Goal: Task Accomplishment & Management: Manage account settings

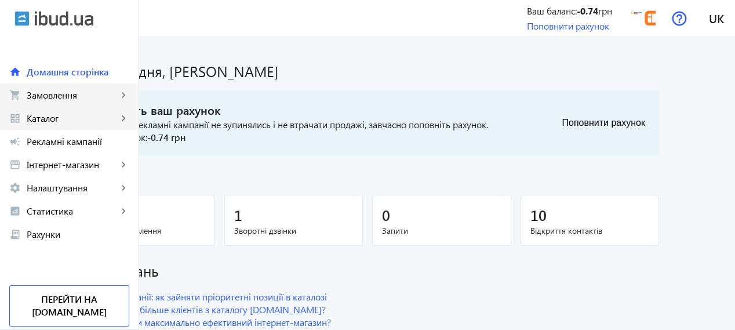
drag, startPoint x: 19, startPoint y: 123, endPoint x: 72, endPoint y: 103, distance: 56.7
click at [16, 130] on div "home Домашня сторінка shopping_cart Замовлення keyboard_arrow_right Онлайн-замо…" at bounding box center [69, 141] width 139 height 209
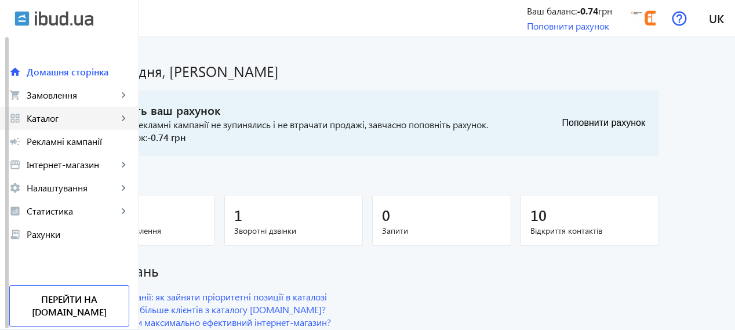
click at [53, 127] on link "grid_view Каталог keyboard_arrow_right" at bounding box center [69, 118] width 139 height 23
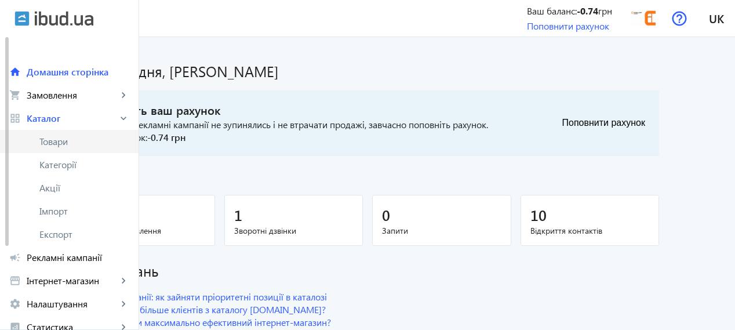
click at [48, 144] on span "Товари" at bounding box center [84, 142] width 90 height 12
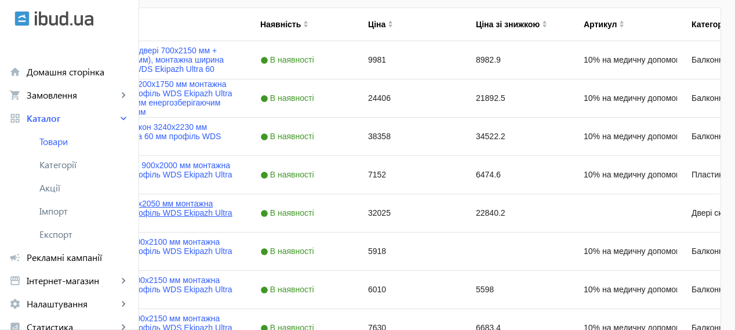
scroll to position [290, 0]
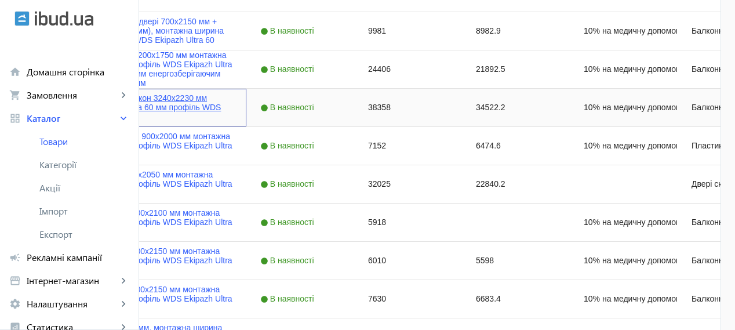
click at [223, 97] on link "Французький балкон 3240x2230 мм монтажна ширина 60 мм профіль WDS Ekipazh Ultra…" at bounding box center [153, 107] width 159 height 28
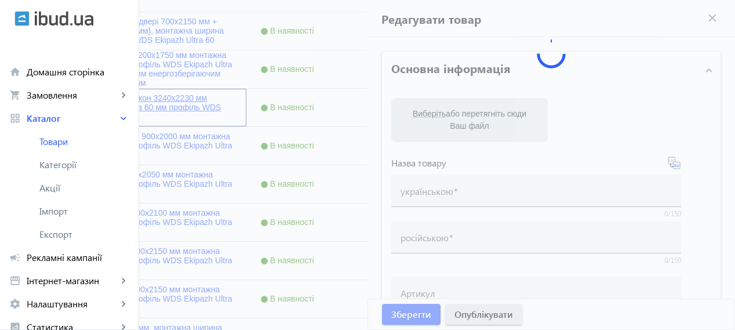
type input "Французький балкон 3240x2230 мм монтажна ширина 60 мм профіль WDS Ekipazh Ultra…"
type input "Французский балкон 3240x2230 мм монтажная ширина 60 мм профиль WDS Ekipazh Ultr…"
type input "10% на медичну допомогу пораненим"
checkbox input "true"
type input "38358"
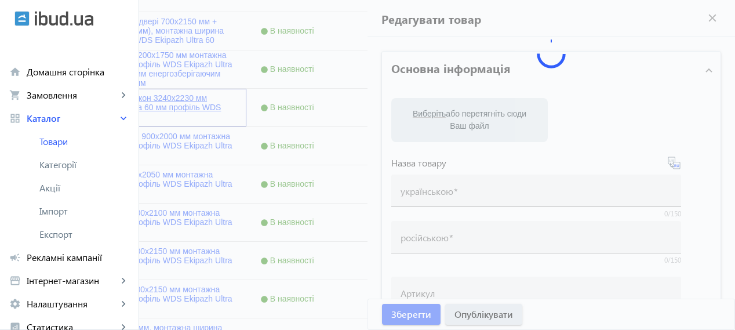
type input "Куплю французький балкон 3240x2230 мм монтажна ширина 60 мм профіль WDS Ekipazh…"
type input "Куплю французский балкон 3240x2230 мм монтажная ширина 60 мм профиль WDS Ekipaz…"
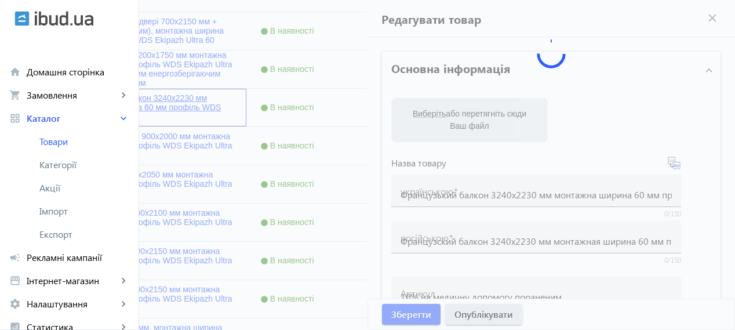
type textarea "Loremipsumd sitame c 0-adipiscin elitsed DOE Tempori Utlab 62 ETDOLOREMAGNAA: E…"
type textarea "Loremipsumd sitame co 0-adipiscin elitsed DOE Tempori Utlab 90 ETDOLOREMAGNAA: …"
type input "лоджія, балкон, скління лоджії, вікна на лоджію, [PERSON_NAME], знижка на лоджі…"
type input "лоджия, балкон, остекление лоджии, окна на лоджию, [PERSON_NAME], скидка на лод…"
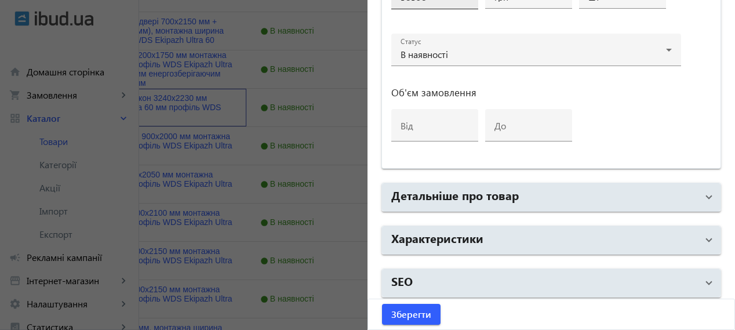
scroll to position [386, 0]
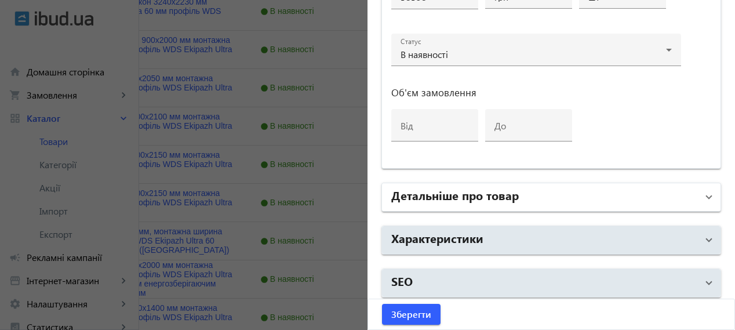
click at [455, 192] on h2 "Детальніше про товар" at bounding box center [455, 195] width 128 height 16
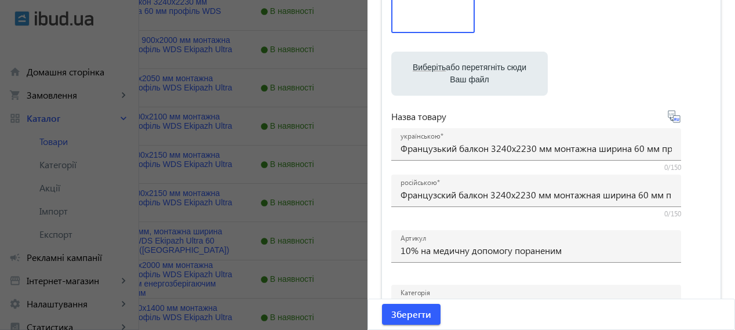
scroll to position [0, 0]
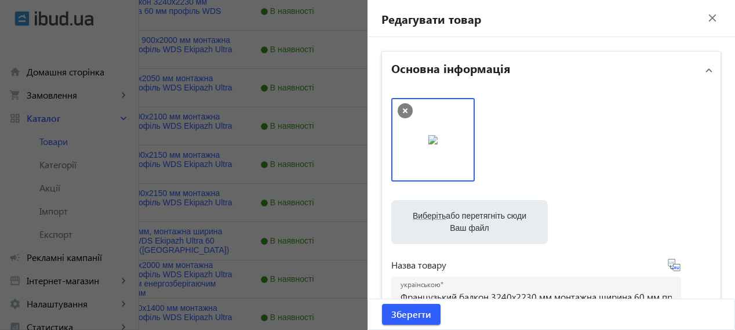
click at [704, 16] on mat-icon "close" at bounding box center [712, 17] width 17 height 17
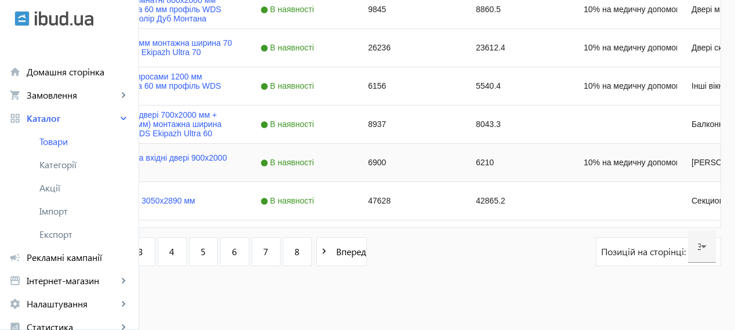
scroll to position [1133, 0]
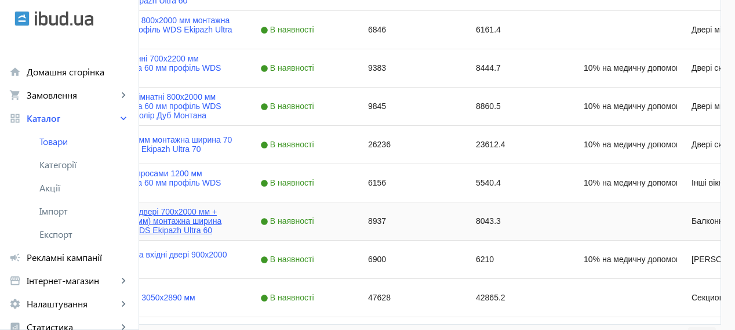
click at [232, 227] on link "Балконний блок (двері 700х2000 мм + вікно 1100х1200 мм) монтажна ширина 60 мм п…" at bounding box center [153, 221] width 159 height 28
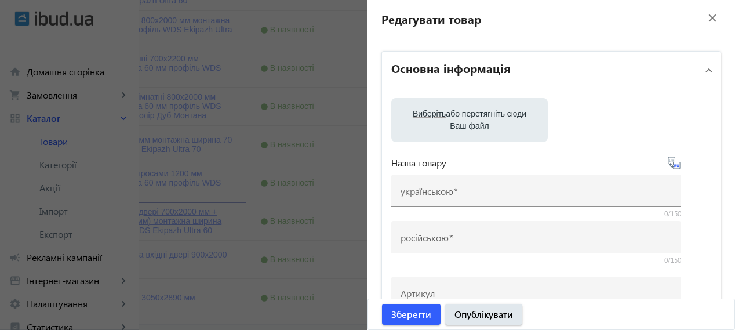
type input "Балконний блок (двері 700х2000 мм + вікно 1100х1200 мм) монтажна ширина 60 мм п…"
type input "Балконный блок (дверь 700х2000 мм + окно 1100х1200 мм) монтажная ширина 60 мм п…"
checkbox input "true"
type input "8937"
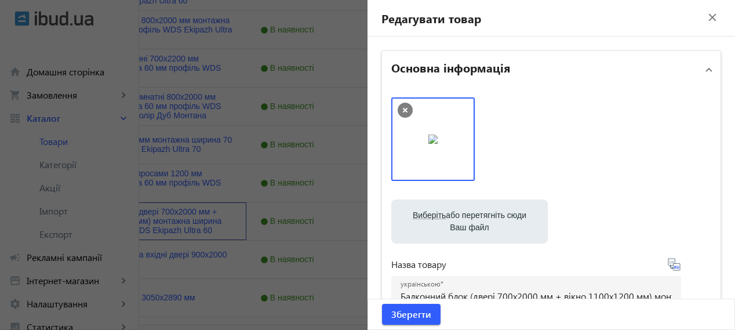
scroll to position [0, 0]
click at [707, 25] on mat-icon "close" at bounding box center [712, 17] width 17 height 17
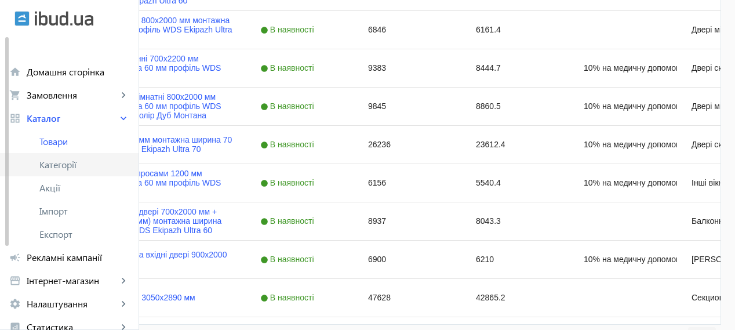
click at [59, 168] on span "Категорії" at bounding box center [84, 165] width 90 height 12
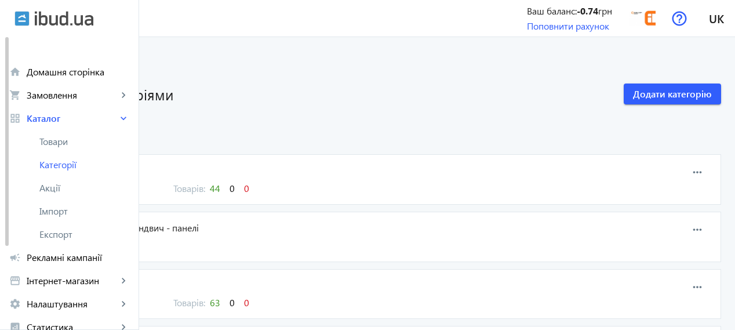
scroll to position [96, 0]
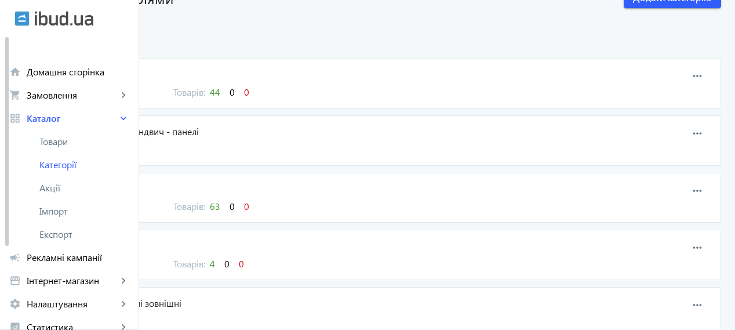
click at [179, 75] on span "Вікна" at bounding box center [317, 74] width 548 height 13
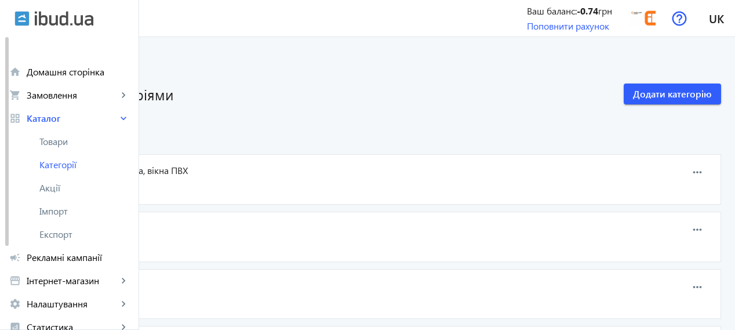
click at [263, 172] on span "Металопластикові вікна, вікна ПВХ" at bounding box center [317, 170] width 548 height 13
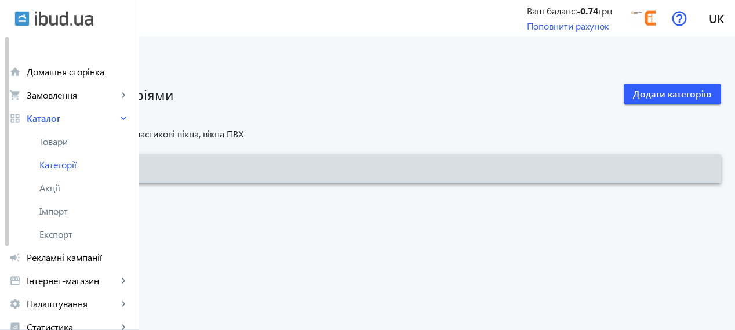
click at [37, 170] on mat-icon "add" at bounding box center [29, 169] width 14 height 14
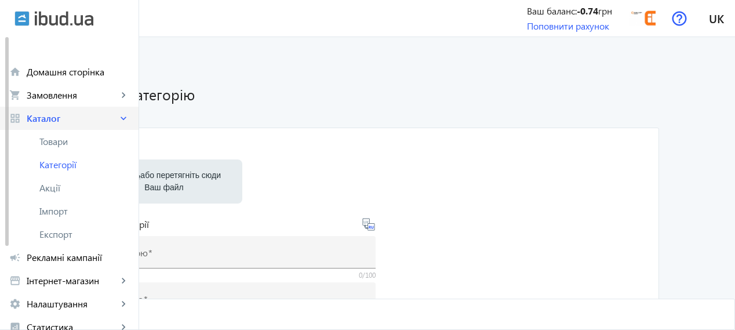
click at [42, 123] on span "Каталог" at bounding box center [72, 118] width 91 height 12
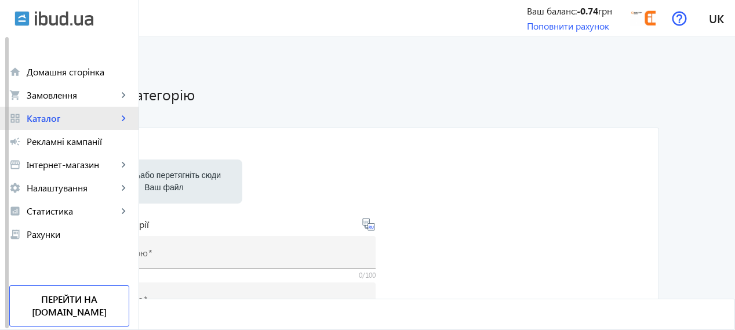
click at [42, 118] on span "Каталог" at bounding box center [72, 118] width 91 height 12
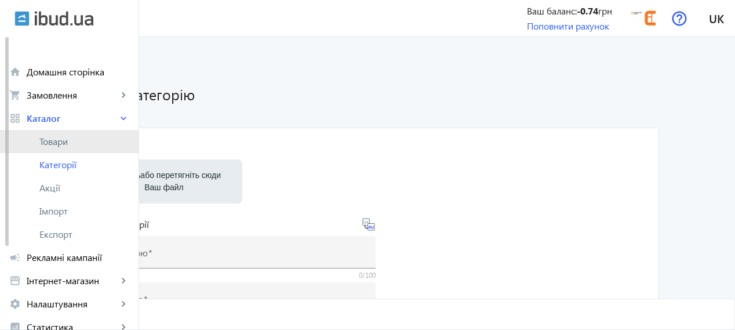
click at [55, 139] on span "Товари" at bounding box center [84, 142] width 90 height 12
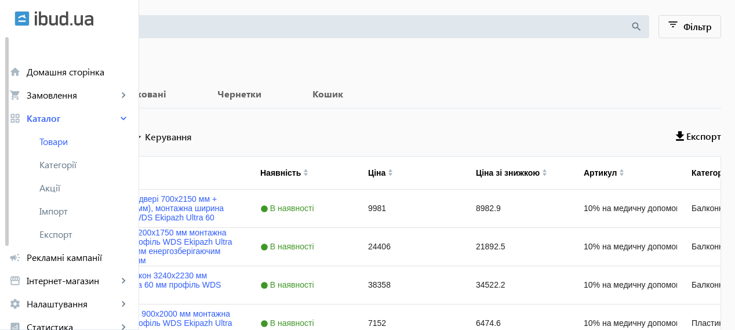
scroll to position [193, 0]
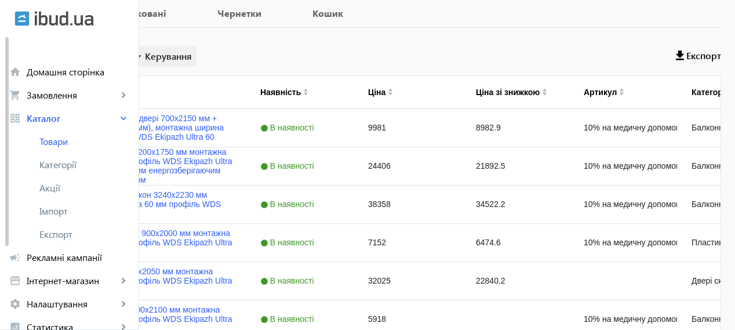
click at [192, 55] on span "Керування" at bounding box center [168, 56] width 47 height 14
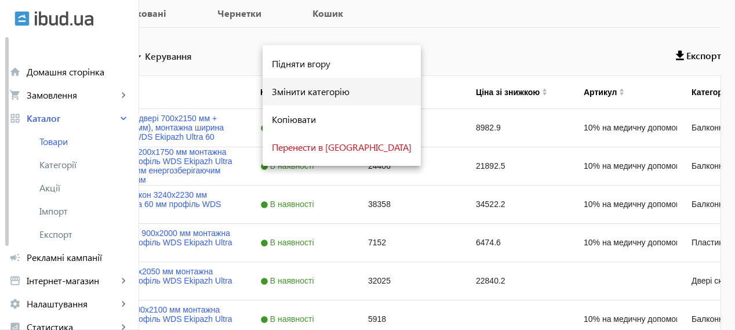
click at [298, 96] on div "Змінити категорію" at bounding box center [342, 91] width 140 height 9
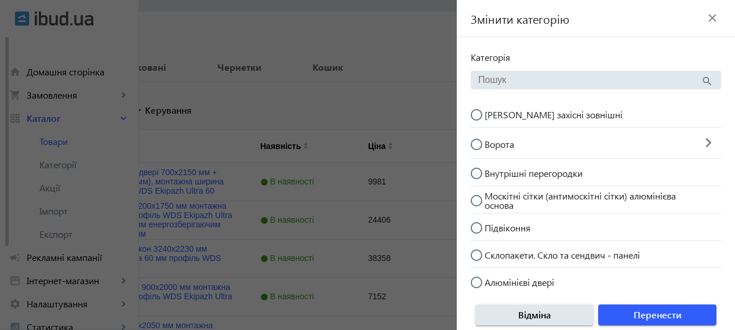
scroll to position [96, 0]
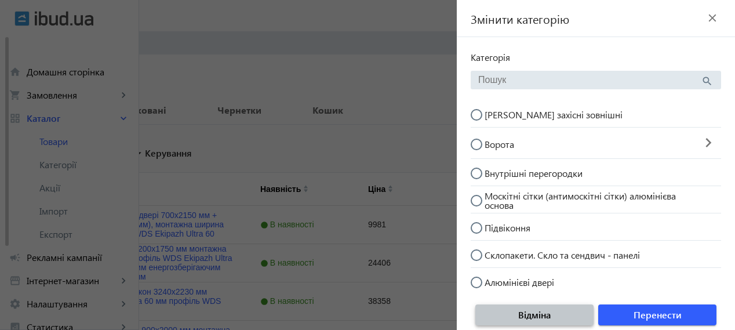
click at [558, 322] on span "button" at bounding box center [534, 315] width 118 height 28
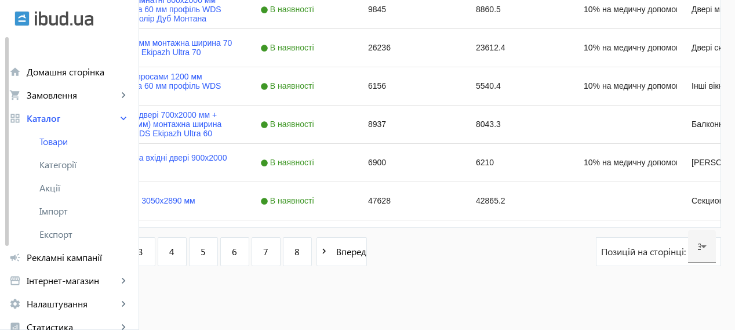
scroll to position [1133, 0]
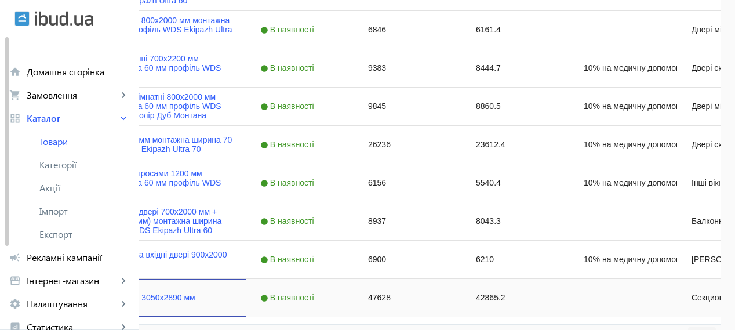
click at [39, 297] on input "Press Space to toggle row selection (unchecked)" at bounding box center [33, 297] width 10 height 10
checkbox input "true"
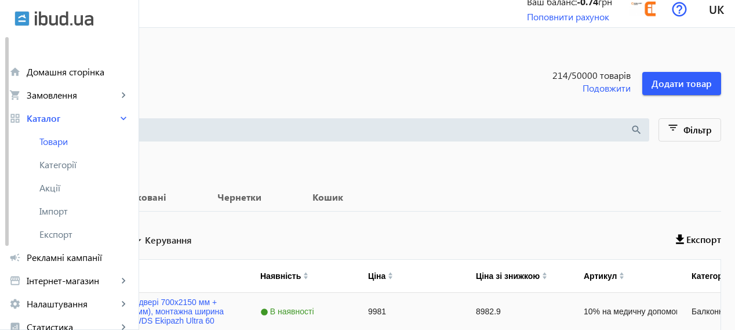
scroll to position [0, 0]
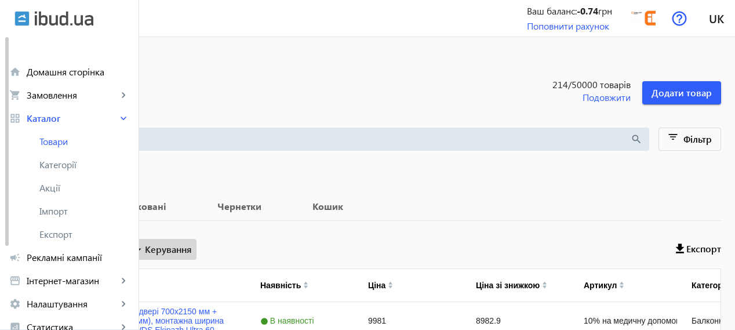
click at [192, 255] on span "Керування" at bounding box center [168, 249] width 47 height 14
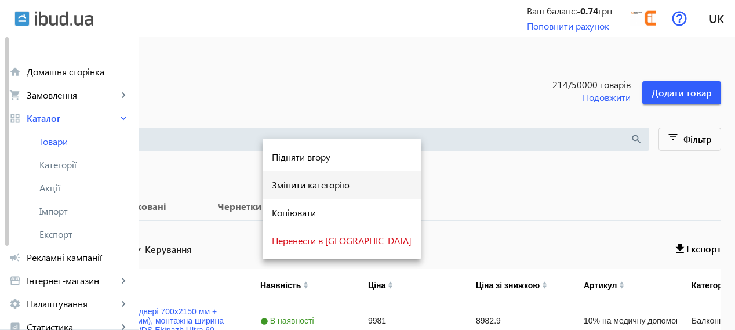
click at [301, 188] on div "Змінити категорію" at bounding box center [342, 184] width 140 height 9
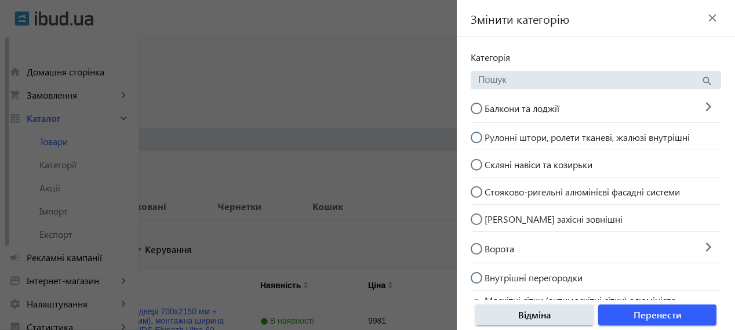
scroll to position [290, 0]
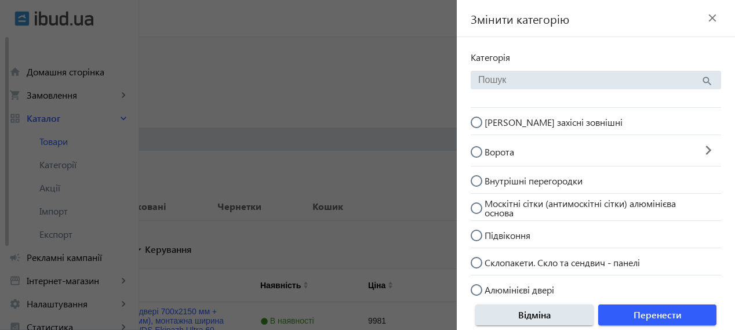
click at [479, 146] on input "Ворота" at bounding box center [482, 157] width 23 height 23
radio input "true"
click at [639, 318] on span "Перенести" at bounding box center [658, 314] width 48 height 13
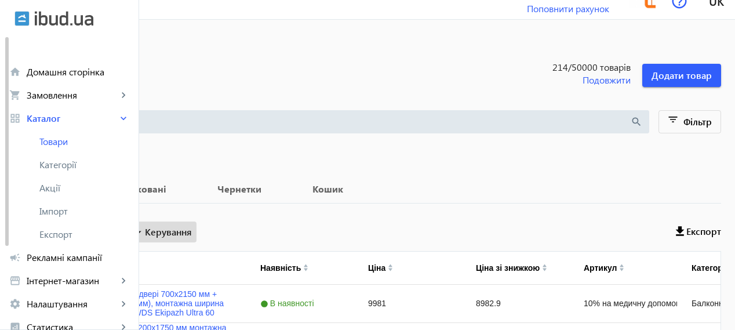
scroll to position [0, 0]
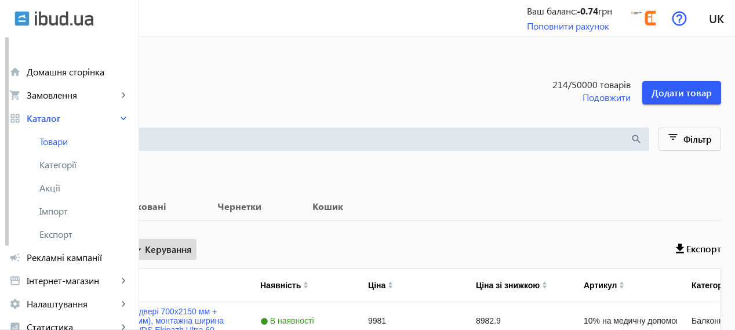
click at [197, 256] on span at bounding box center [163, 249] width 68 height 28
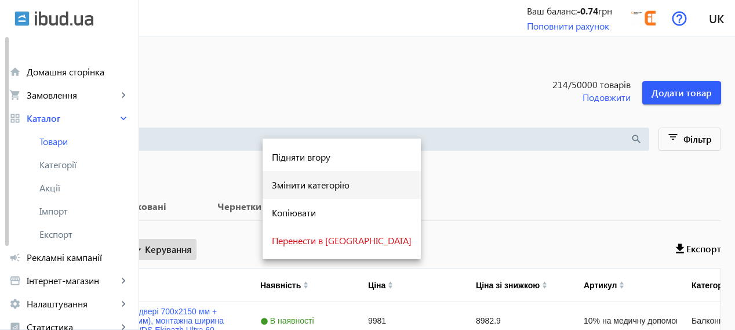
click at [296, 189] on div "Змінити категорію" at bounding box center [342, 184] width 140 height 9
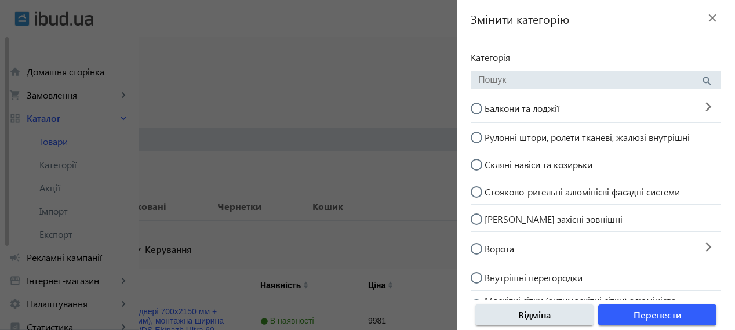
scroll to position [297, 0]
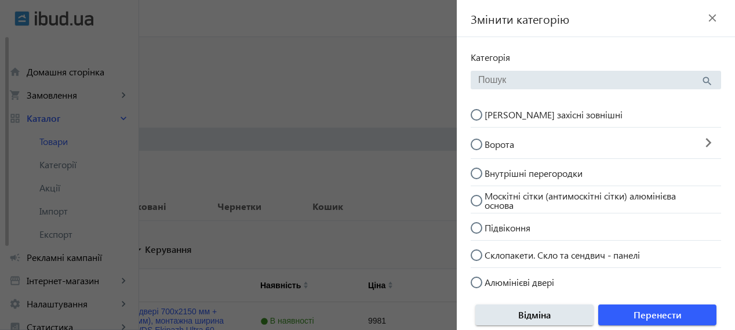
click at [703, 140] on mat-icon "keyboard_arrow_right" at bounding box center [709, 143] width 26 height 26
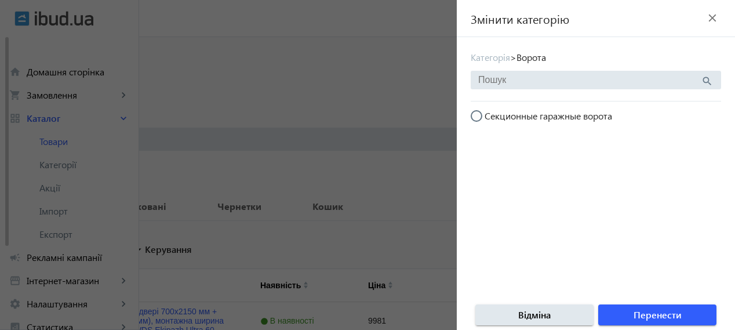
click at [476, 112] on input "Секционные гаражные ворота" at bounding box center [482, 121] width 23 height 23
radio input "true"
click at [632, 307] on span "button" at bounding box center [657, 315] width 118 height 28
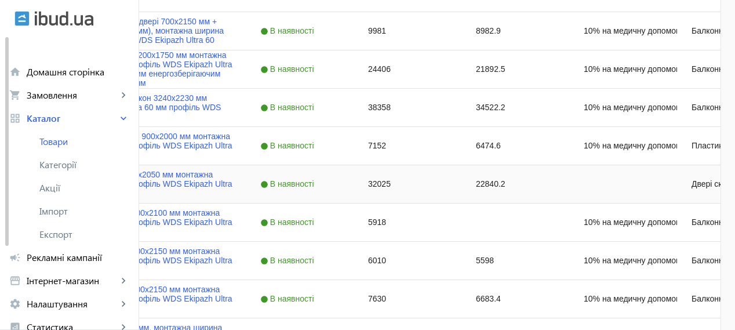
scroll to position [386, 0]
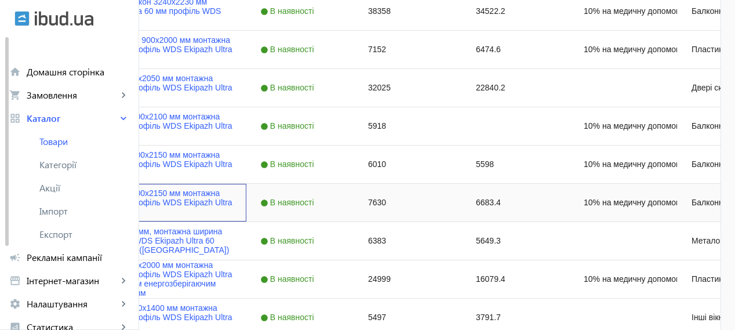
click at [39, 204] on input "Press Space to toggle row selection (unchecked)" at bounding box center [33, 202] width 10 height 10
checkbox input "true"
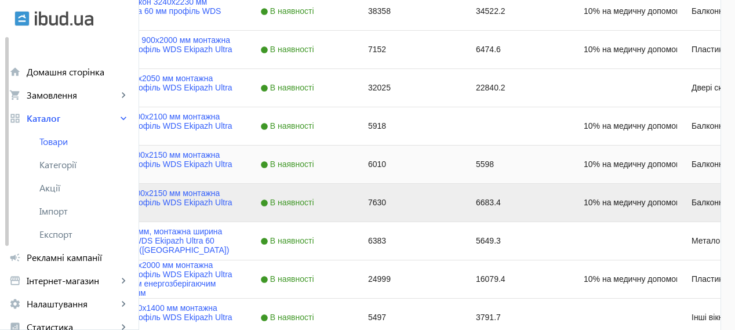
click at [155, 168] on div "Балконні двері 700x2150 мм монтажна ширина 60 мм профіль WDS Ekipazh Ultra 60" at bounding box center [130, 165] width 232 height 38
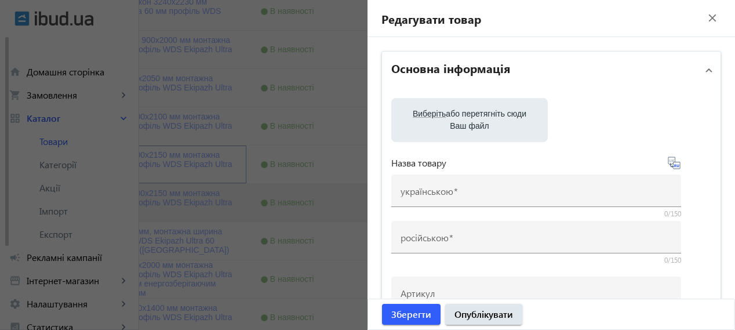
type input "Балконні двері 700x2150 мм монтажна ширина 60 мм профіль WDS Ekipazh Ultra 60"
type input "Балконная дверь 700x2150 мм монтажная ширина 60 мм профиль WDS Ekipazh Ultra 60"
type input "10% на медичну допомогу пораненим"
type input "6010"
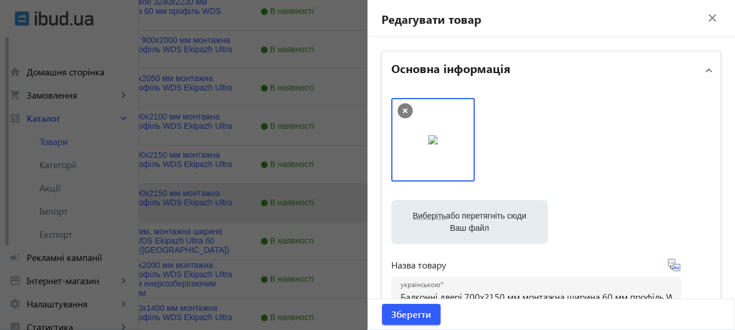
click at [707, 19] on mat-icon "close" at bounding box center [712, 17] width 17 height 17
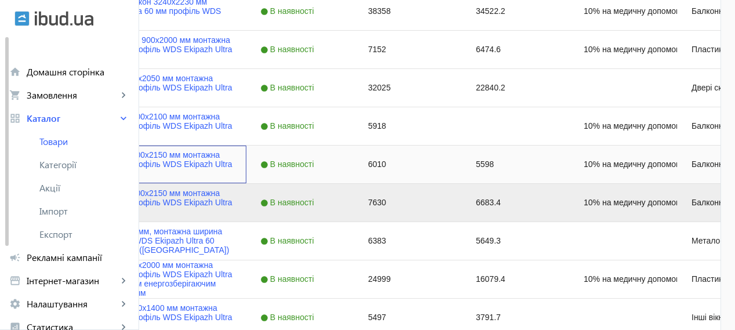
click at [39, 159] on input "Press Space to toggle row selection (unchecked)" at bounding box center [33, 164] width 10 height 10
checkbox input "true"
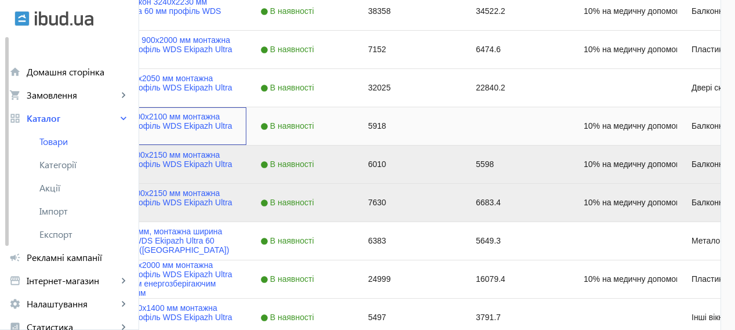
click at [39, 125] on input "Press Space to toggle row selection (unchecked)" at bounding box center [33, 126] width 10 height 10
checkbox input "true"
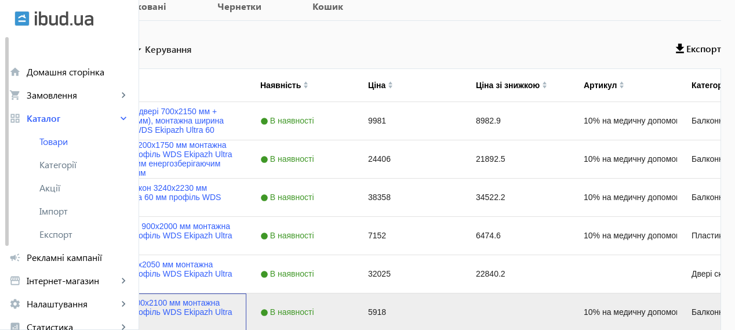
scroll to position [193, 0]
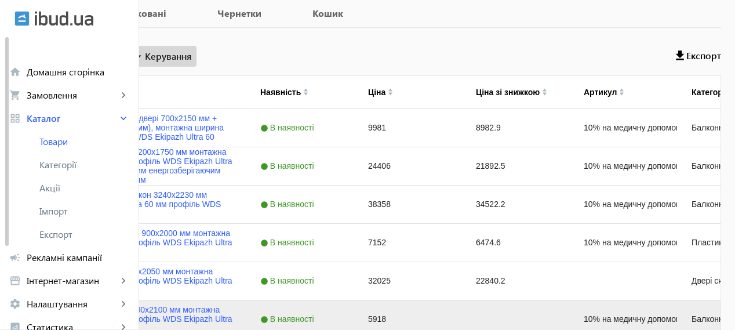
click at [192, 58] on span "Керування" at bounding box center [168, 56] width 47 height 14
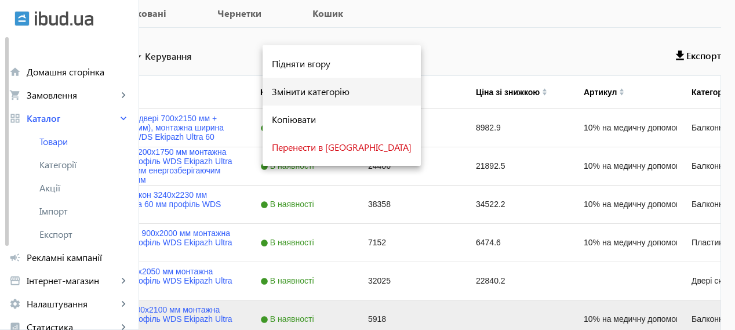
click at [296, 88] on div "Змінити категорію" at bounding box center [342, 91] width 140 height 9
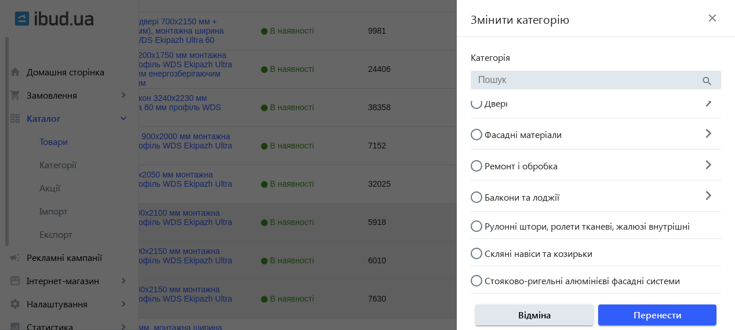
scroll to position [8, 0]
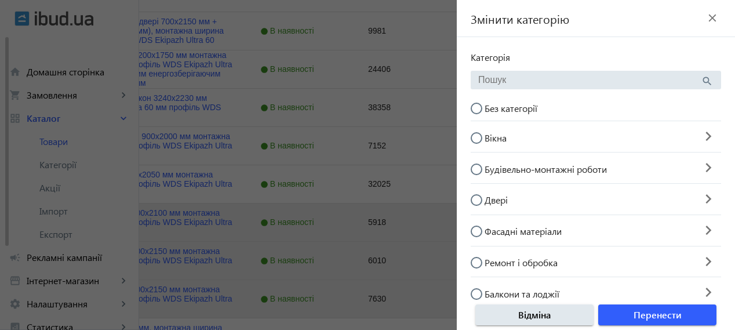
click at [700, 200] on mat-icon "keyboard_arrow_right" at bounding box center [709, 199] width 26 height 26
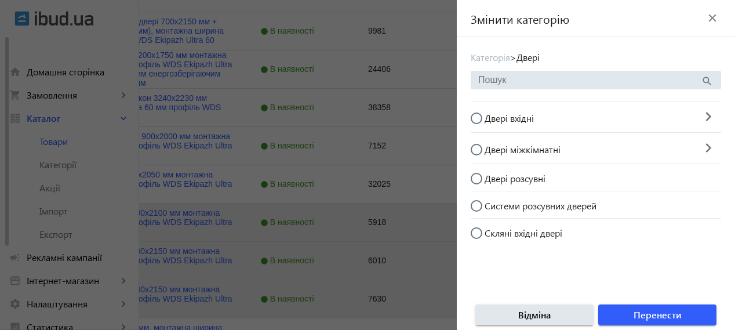
click at [700, 146] on mat-icon "keyboard_arrow_right" at bounding box center [709, 148] width 26 height 26
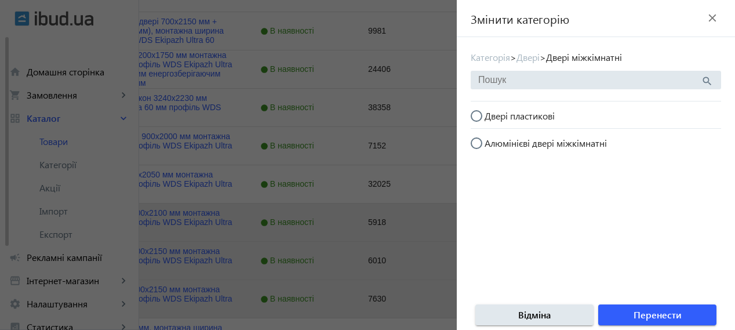
click at [529, 67] on single-side-tree-selector "Змінити категорію close Категорія > Двері > Двері міжкімнатні search Двері плас…" at bounding box center [596, 165] width 278 height 330
click at [529, 60] on link "Двері" at bounding box center [528, 57] width 23 height 12
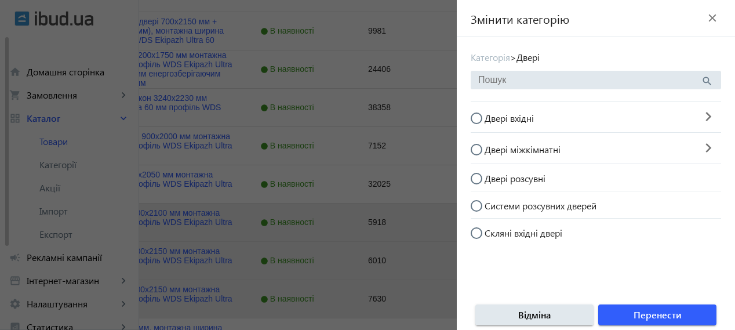
click at [681, 114] on mat-radio-button "Двері вхідні" at bounding box center [583, 117] width 225 height 22
radio input "true"
click at [698, 121] on mat-icon "keyboard_arrow_right" at bounding box center [709, 117] width 26 height 26
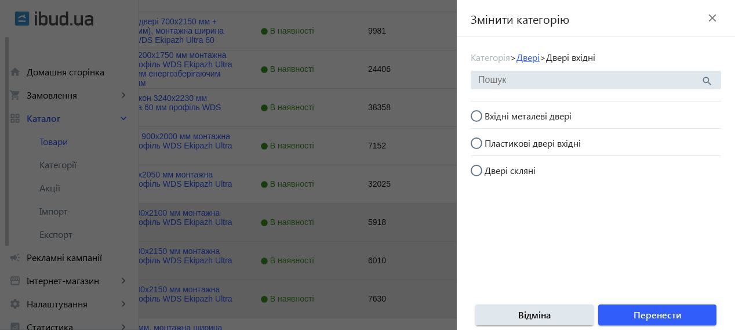
click at [540, 59] on link "Двері" at bounding box center [528, 57] width 23 height 12
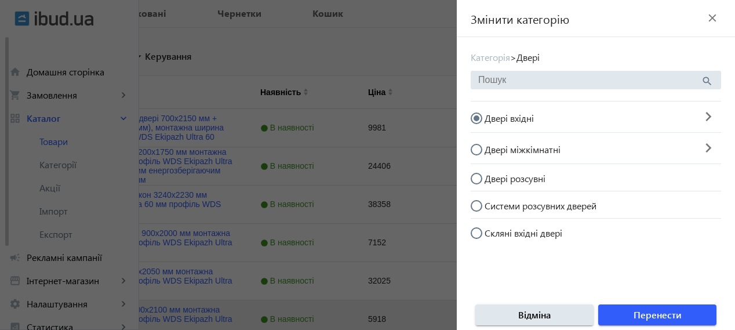
scroll to position [290, 0]
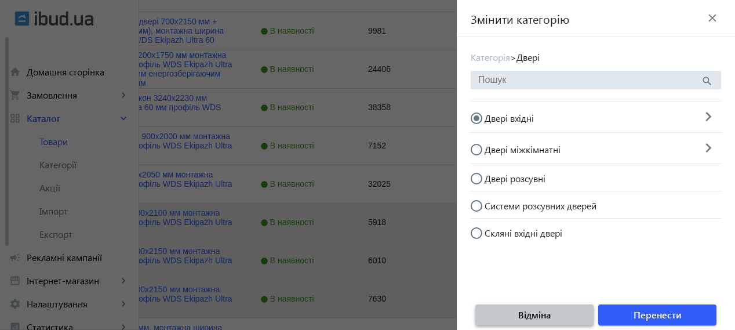
click at [560, 323] on span "button" at bounding box center [534, 315] width 118 height 28
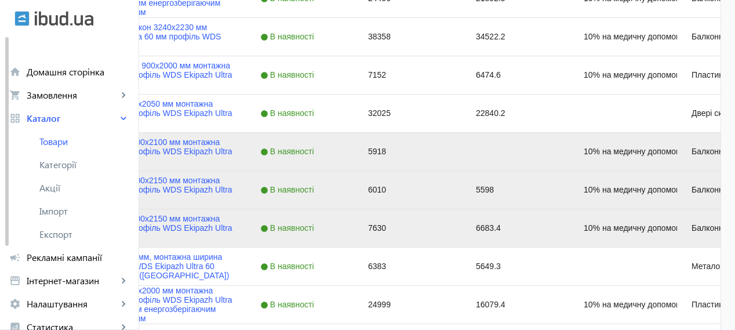
scroll to position [373, 0]
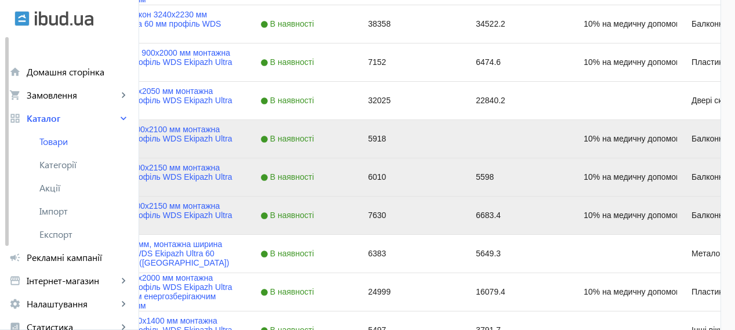
drag, startPoint x: 165, startPoint y: 212, endPoint x: 164, endPoint y: 204, distance: 8.2
click at [39, 212] on input "Press Space to toggle row selection (checked)" at bounding box center [33, 215] width 10 height 10
checkbox input "false"
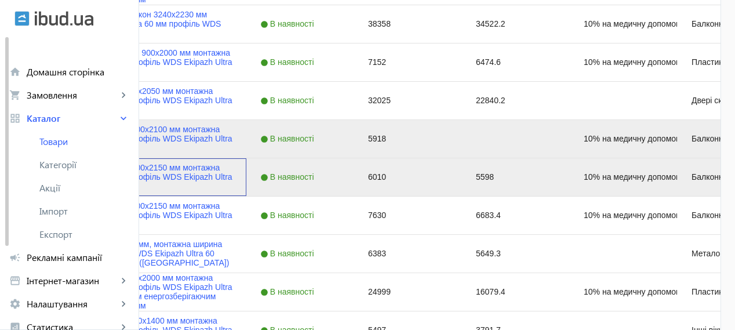
click at [39, 173] on input "Press Space to toggle row selection (checked)" at bounding box center [33, 177] width 10 height 10
checkbox input "false"
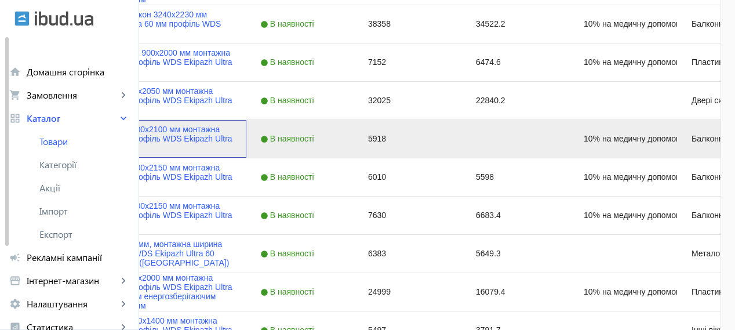
click at [158, 136] on div "Балконні двері 700х2100 мм монтажна ширина 60 мм профіль WDS Ekipazh Ultra 60" at bounding box center [130, 139] width 232 height 38
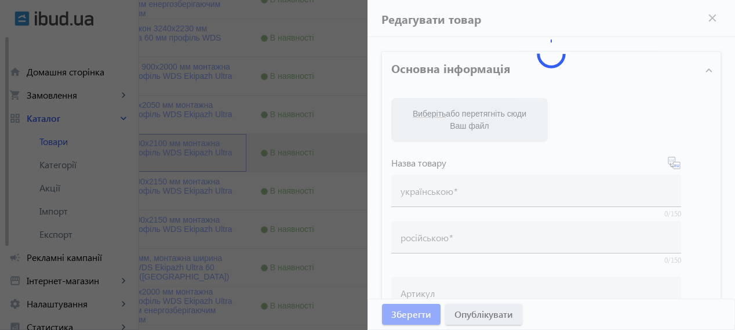
type input "Балконні двері 700х2100 мм монтажна ширина 60 мм профіль WDS Ekipazh Ultra 60"
type input "Балконная дверь 700х2100 мм монтажная ширина 60 мм профиль WDS Ekipazh Ultra 60"
type input "10% на медичну допомогу пораненим"
checkbox input "true"
type input "5918"
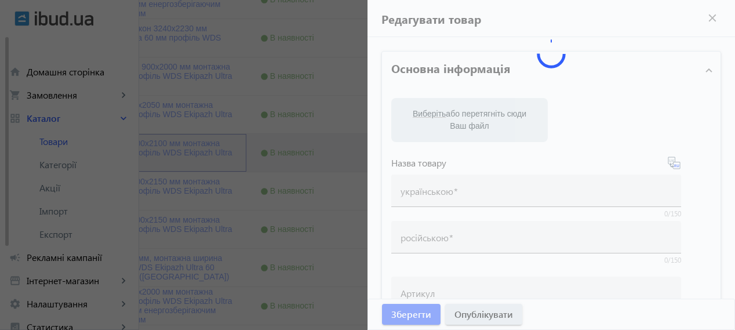
type input "Куплю балконні двері 700х2100 мм монтажна ширина 60 мм профіль WDS Ekipazh Ultr…"
type input "Куплю балконную дверь 700х2100 мм монтажная ширина 60 мм профиль WDS Ekipazh Ul…"
type textarea "Loremips dolor s 8-ametconse adipisc ELI Seddoei Tempo 88 i utlaboree 6 dolor, …"
type textarea "Loremipsu dolor si 1-ametconse adipisc ELI Seddoei Tempo 24 i utlaboree 7 dol, …"
type input "балконні двері, балконні блоки, балкони, вихід на балкон, балконні двері хмельн…"
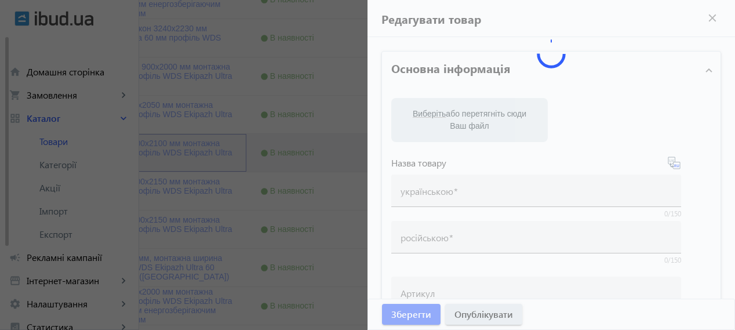
type input "балконные двери, балконные блоки, балконы, выход на балкон, балконные двери [PE…"
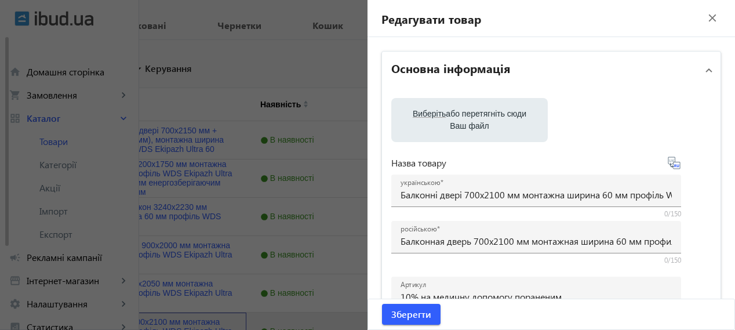
scroll to position [180, 0]
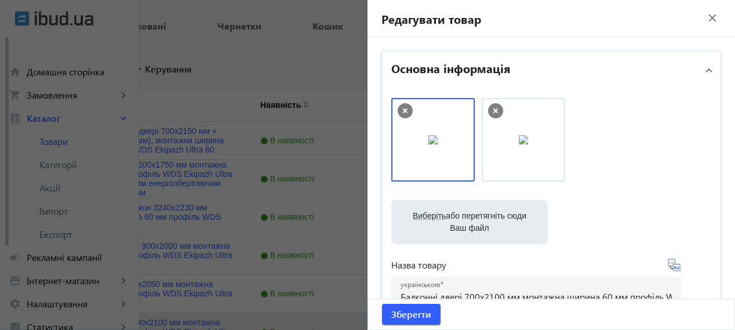
click at [704, 14] on mat-icon "close" at bounding box center [712, 17] width 17 height 17
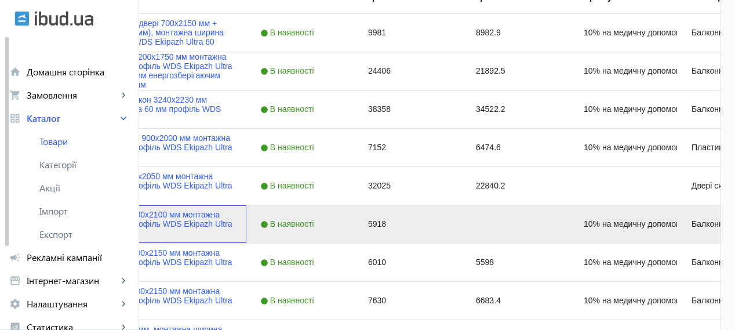
scroll to position [297, 0]
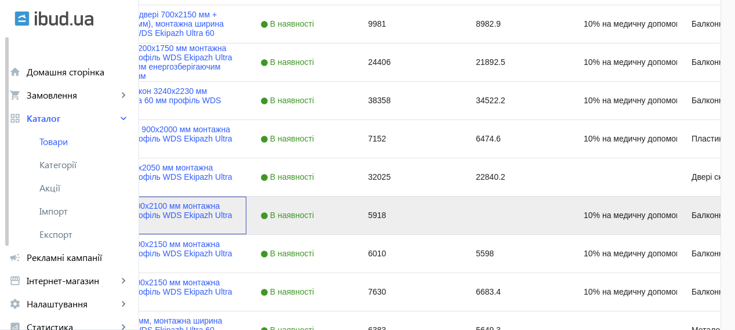
click at [39, 212] on input "Press Space to toggle row selection (checked)" at bounding box center [33, 215] width 10 height 10
checkbox input "false"
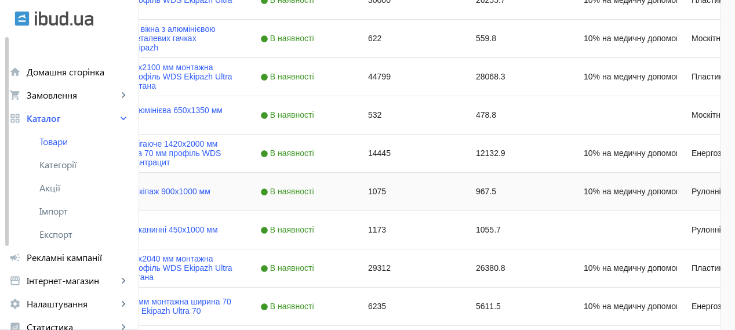
scroll to position [1230, 0]
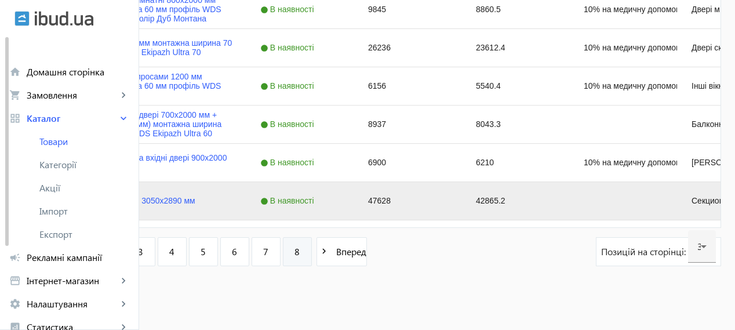
click at [312, 253] on link "8" at bounding box center [297, 251] width 29 height 29
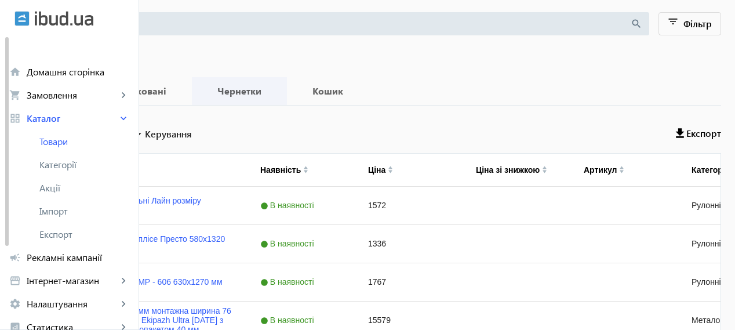
scroll to position [193, 0]
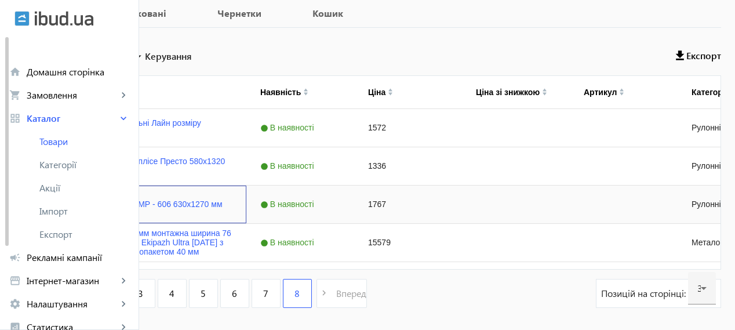
drag, startPoint x: 164, startPoint y: 205, endPoint x: 168, endPoint y: 173, distance: 32.2
click at [39, 205] on input "Press Space to toggle row selection (unchecked)" at bounding box center [33, 204] width 10 height 10
checkbox input "true"
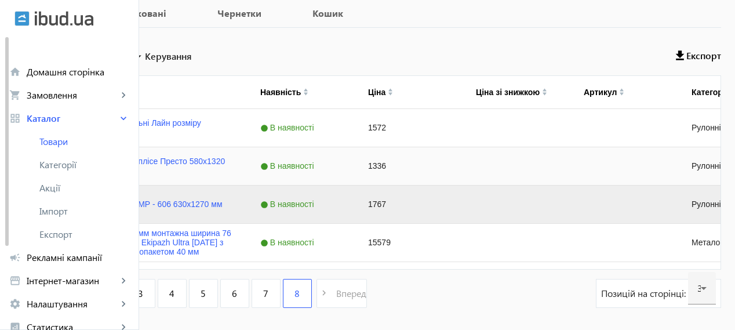
click at [39, 169] on input "Press Space to toggle row selection (unchecked)" at bounding box center [33, 166] width 10 height 10
checkbox input "true"
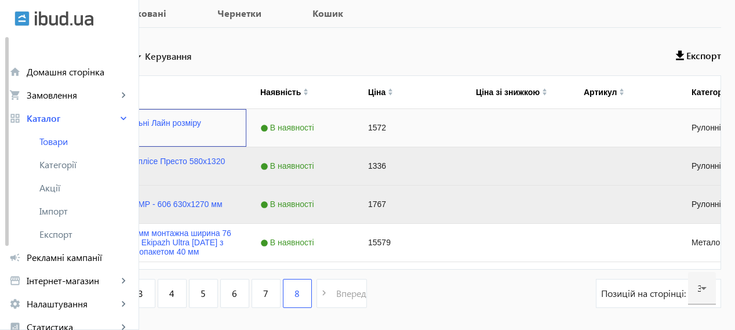
click at [39, 123] on input "Press Space to toggle row selection (unchecked)" at bounding box center [33, 127] width 10 height 10
checkbox input "true"
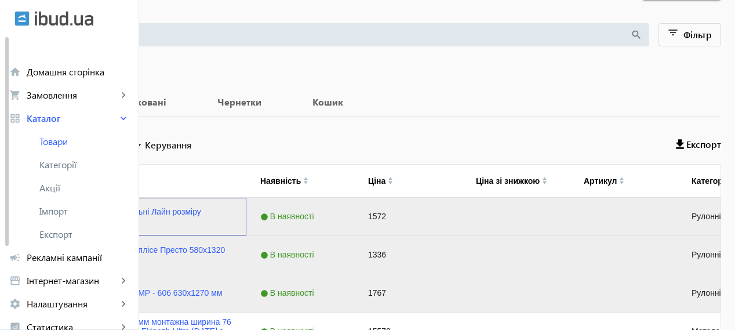
scroll to position [96, 0]
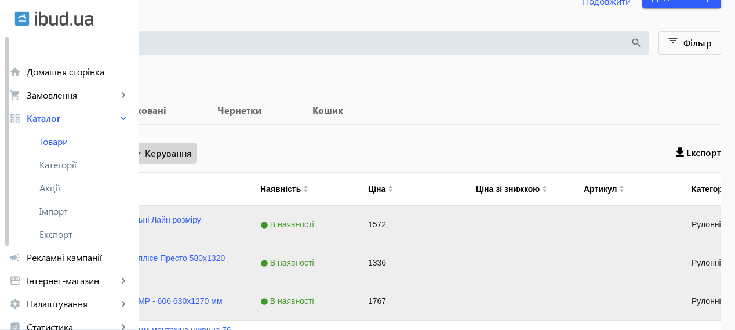
click at [197, 163] on span at bounding box center [163, 153] width 68 height 28
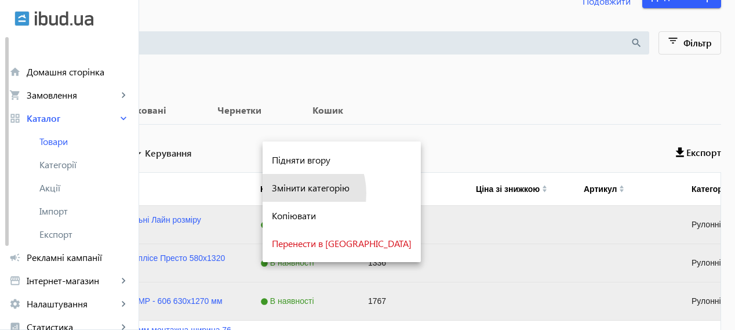
click at [285, 192] on div "Змінити категорію" at bounding box center [342, 187] width 140 height 9
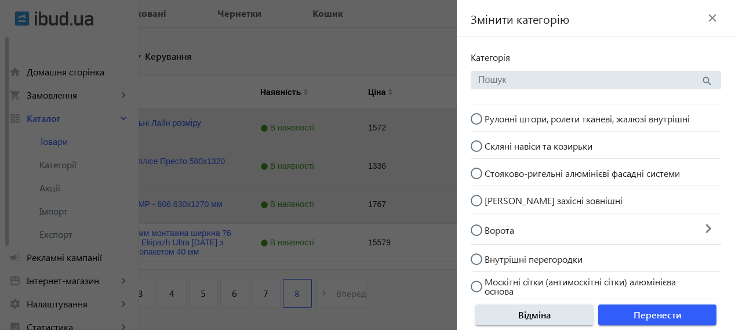
scroll to position [201, 0]
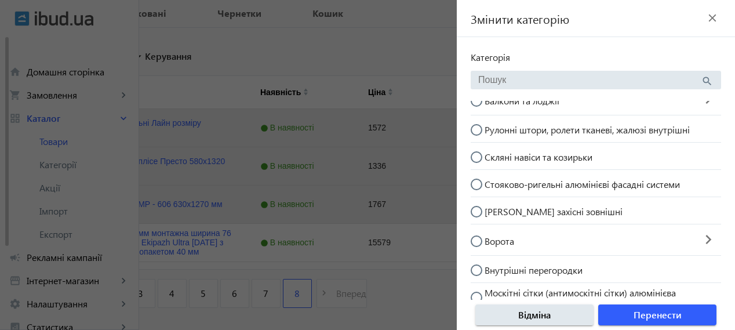
click at [587, 205] on mat-radio-button "[PERSON_NAME] захісні зовнішні" at bounding box center [583, 210] width 225 height 22
radio input "true"
click at [645, 316] on span "Перенести" at bounding box center [658, 314] width 48 height 13
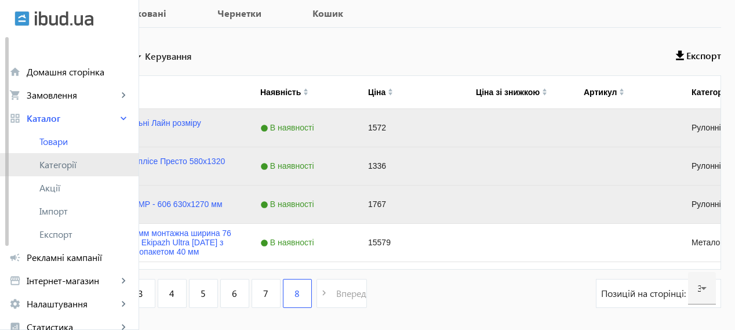
click at [72, 167] on span "Категорії" at bounding box center [84, 165] width 90 height 12
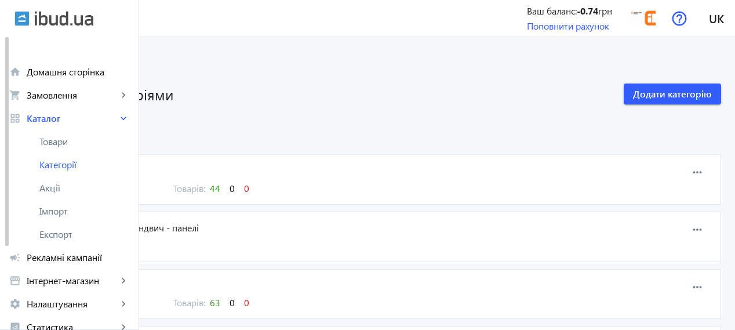
scroll to position [193, 0]
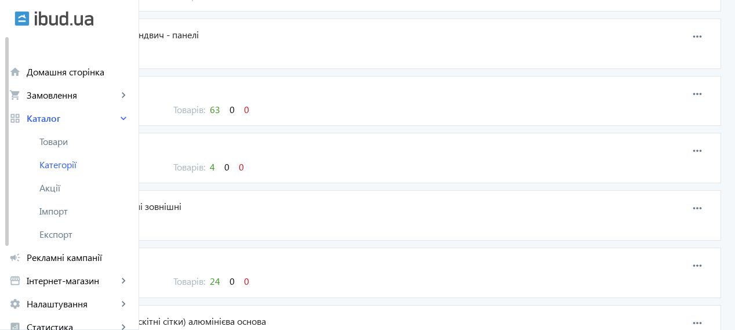
click at [257, 204] on span "[PERSON_NAME] захісні зовнішні" at bounding box center [317, 206] width 548 height 13
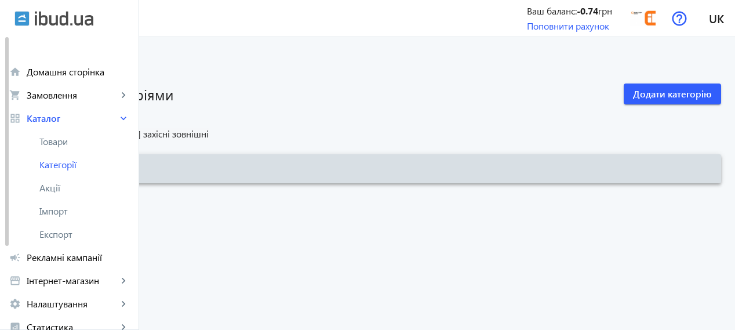
click at [120, 166] on span "Додати категорію" at bounding box center [80, 168] width 79 height 12
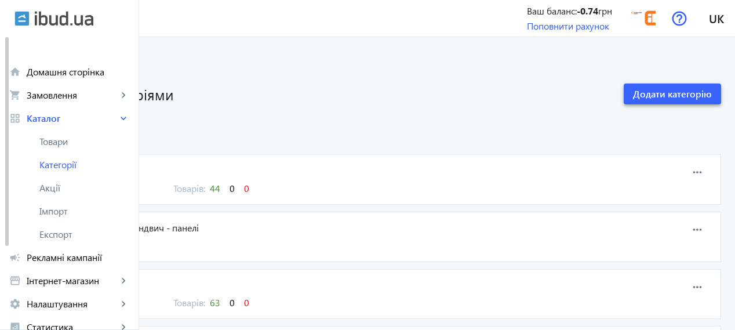
click at [652, 95] on span "Додати категорію" at bounding box center [672, 94] width 79 height 13
click at [192, 171] on span "Вікна" at bounding box center [317, 170] width 548 height 13
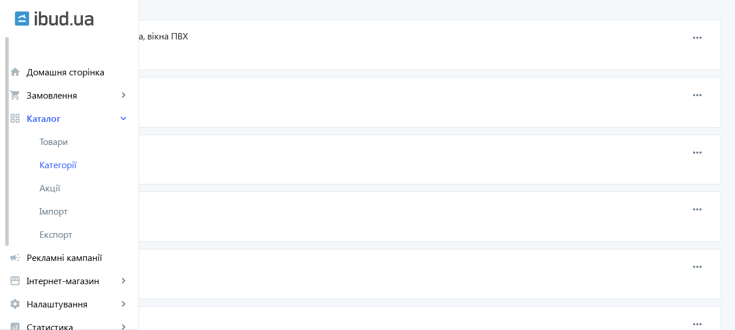
scroll to position [58, 0]
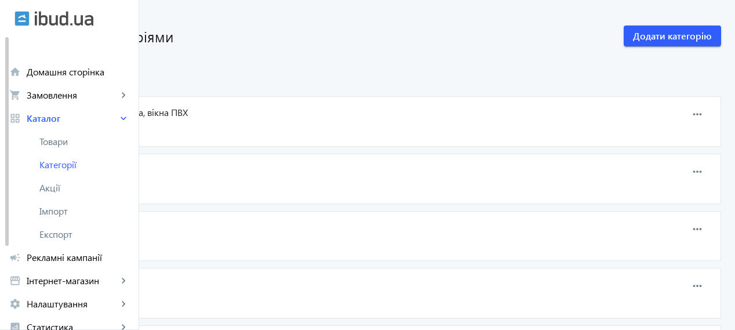
click at [90, 130] on span "13" at bounding box center [85, 130] width 10 height 12
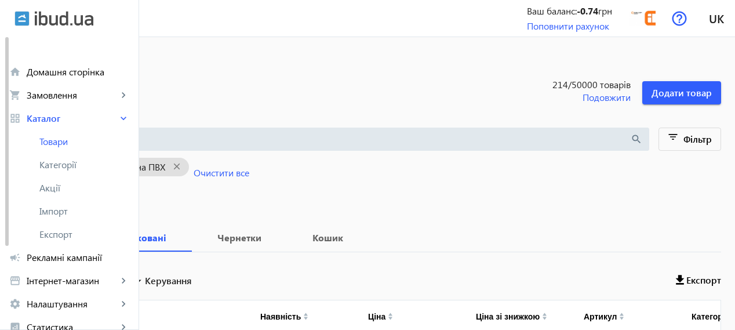
click at [33, 63] on mat-icon "arrow_back" at bounding box center [26, 63] width 14 height 14
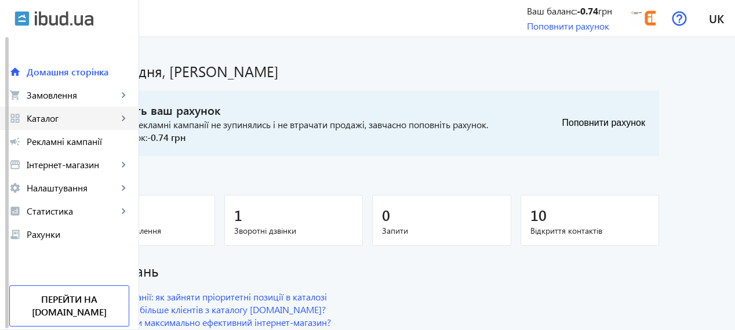
click at [86, 119] on span "Каталог" at bounding box center [72, 118] width 91 height 12
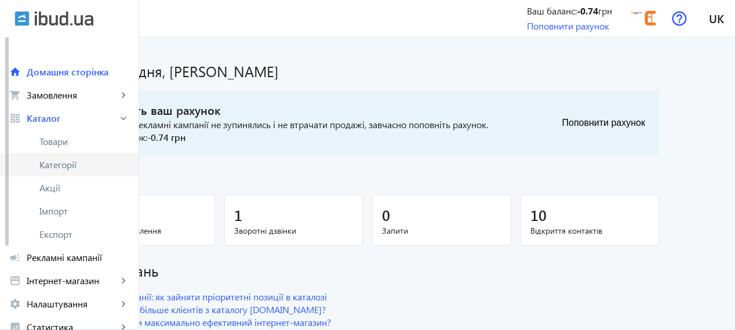
click at [57, 165] on span "Категорії" at bounding box center [84, 165] width 90 height 12
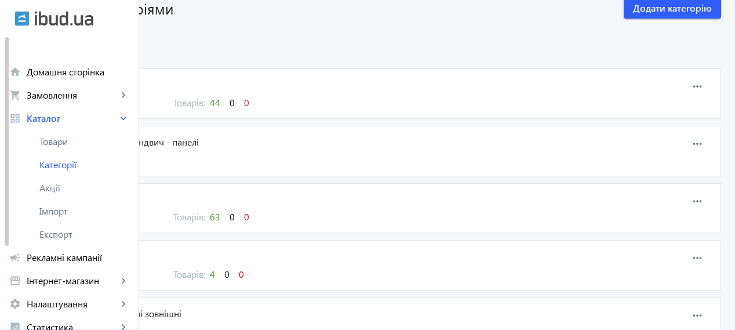
scroll to position [96, 0]
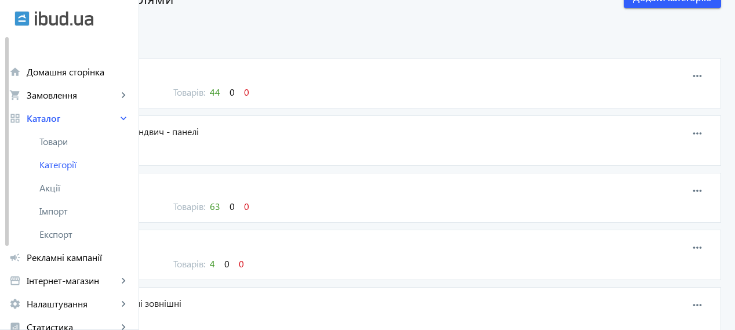
click at [220, 89] on span "44" at bounding box center [215, 92] width 10 height 12
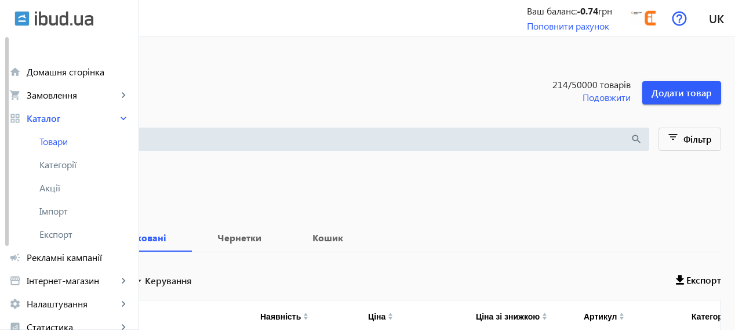
click at [67, 162] on mat-icon "close" at bounding box center [55, 166] width 24 height 14
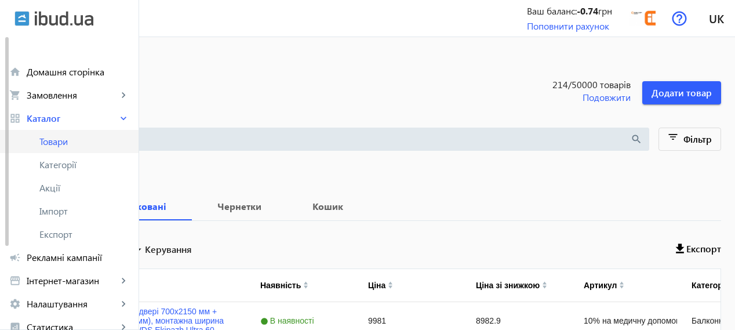
click at [71, 146] on span "Товари" at bounding box center [84, 142] width 90 height 12
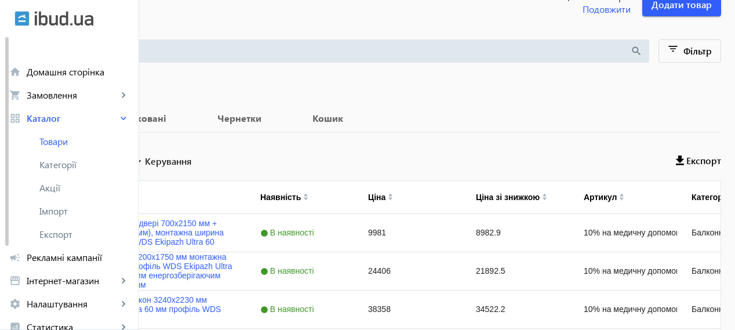
scroll to position [96, 0]
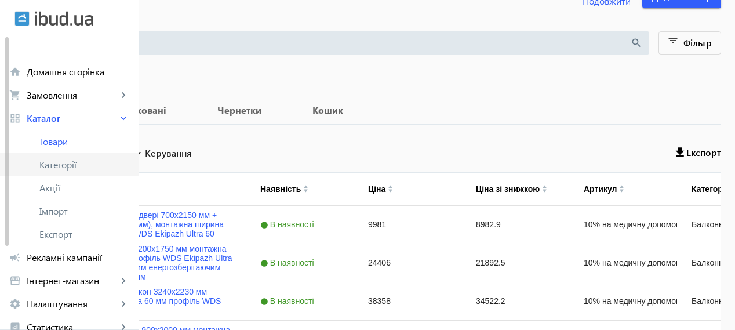
click at [68, 161] on span "Категорії" at bounding box center [84, 165] width 90 height 12
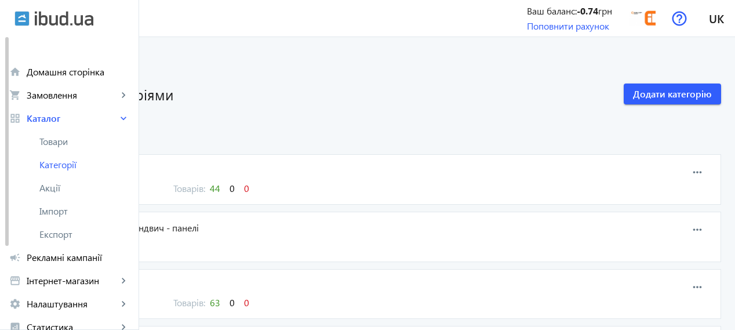
click at [220, 190] on span "44" at bounding box center [215, 188] width 10 height 12
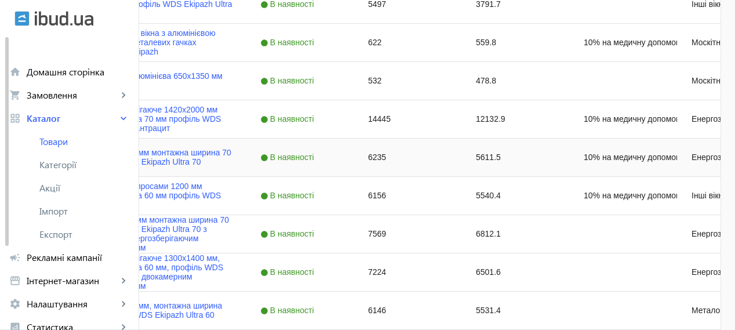
scroll to position [483, 0]
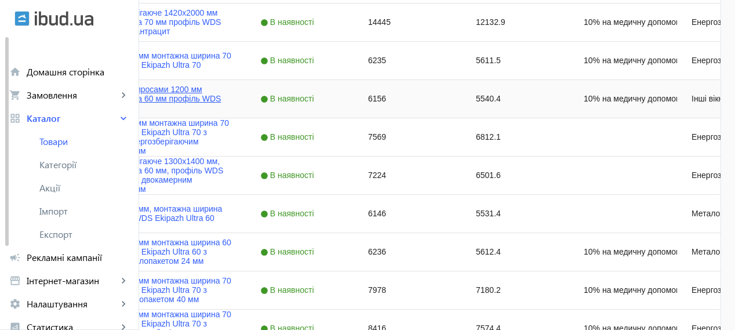
click at [231, 92] on link "Кругле вікно зі шпросами 1200 мм монтажна ширина 60 мм профіль WDS Ekipazh Ultr…" at bounding box center [153, 99] width 159 height 28
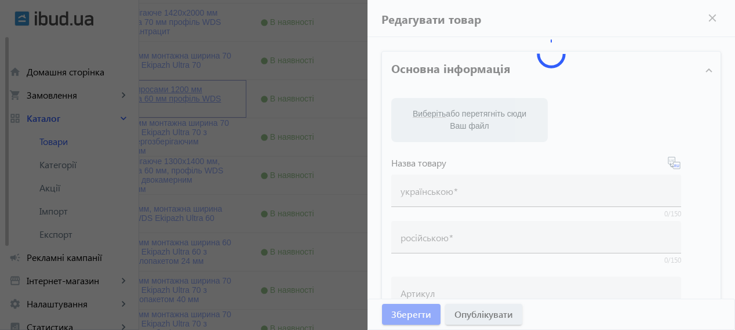
type input "Кругле вікно зі шпросами 1200 мм монтажна ширина 60 мм профіль WDS Ekipazh Ultr…"
type input "Круглое окно со шпросами 1200 мм монтажная ширина 60 мм профиль WDS Ekipazh Ult…"
type input "10% на медичну допомогу пораненим"
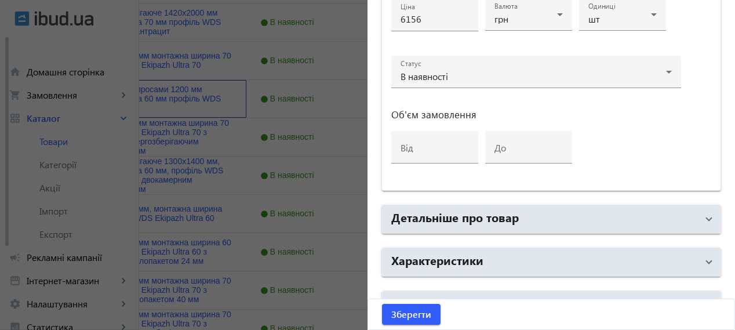
scroll to position [633, 0]
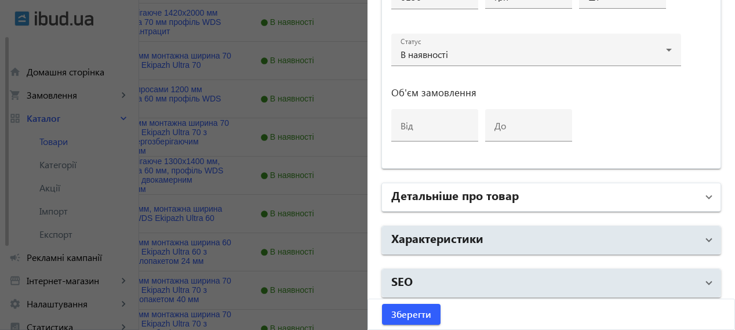
click at [497, 195] on h2 "Детальніше про товар" at bounding box center [455, 195] width 128 height 16
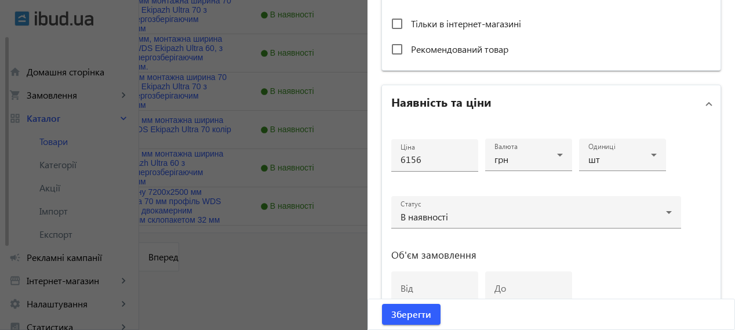
scroll to position [483, 0]
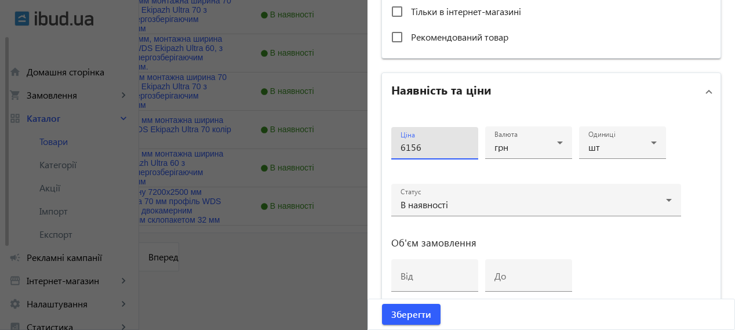
drag, startPoint x: 420, startPoint y: 143, endPoint x: 400, endPoint y: 141, distance: 19.8
click at [401, 141] on input "6156" at bounding box center [435, 147] width 68 height 12
type input "6973"
click at [423, 312] on span "Зберегти" at bounding box center [411, 314] width 40 height 13
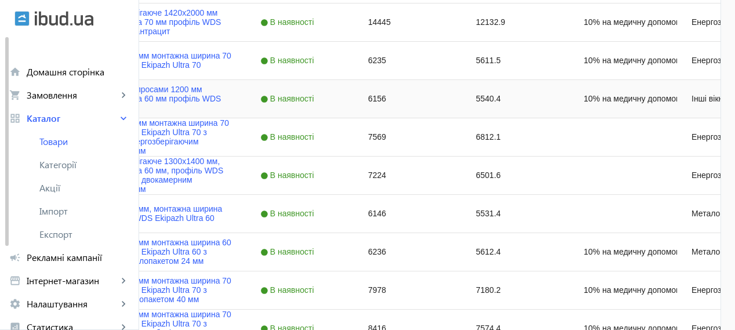
click at [462, 101] on div "6156" at bounding box center [408, 99] width 108 height 38
click at [462, 99] on div "6156" at bounding box center [408, 99] width 108 height 38
click at [462, 130] on div "7569" at bounding box center [408, 137] width 108 height 38
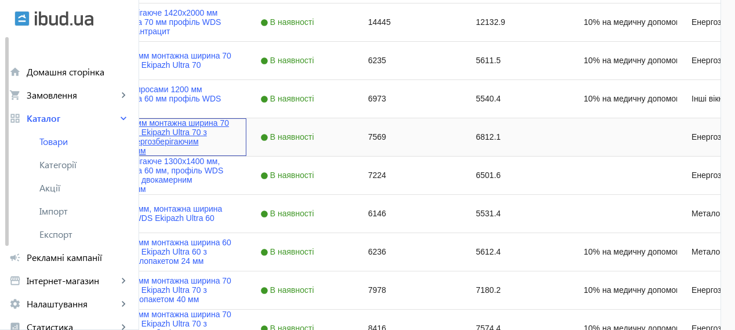
click at [232, 127] on link "Вікно 1300х1400мм монтажна ширина 70 мм профіль WDS Ekipazh Ultra 70 з двокамер…" at bounding box center [153, 136] width 159 height 37
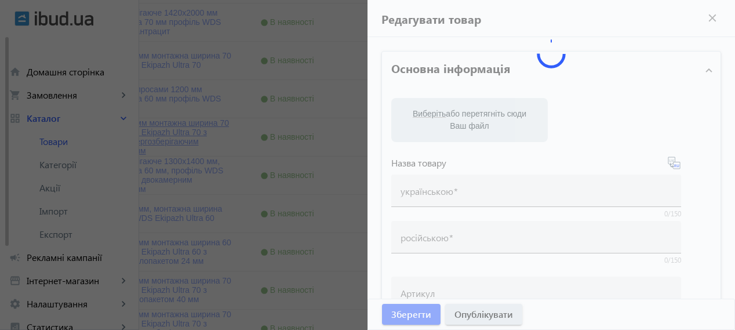
type input "Вікно 1300х1400мм монтажна ширина 70 мм профіль WDS Ekipazh Ultra 70 з двокамер…"
type input "Окно 1300х1400мм монтажная ширина 70 мм профиль WDS Ekipazh Ultra 70 с двухкаме…"
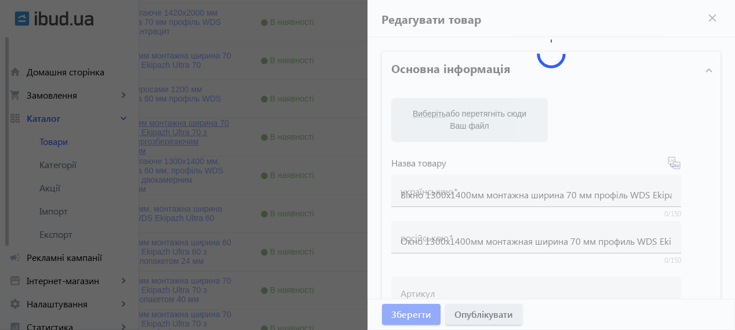
checkbox input "true"
type input "7569"
type input "1"
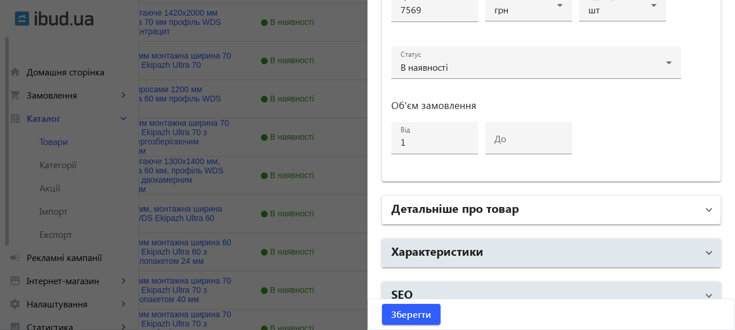
scroll to position [633, 0]
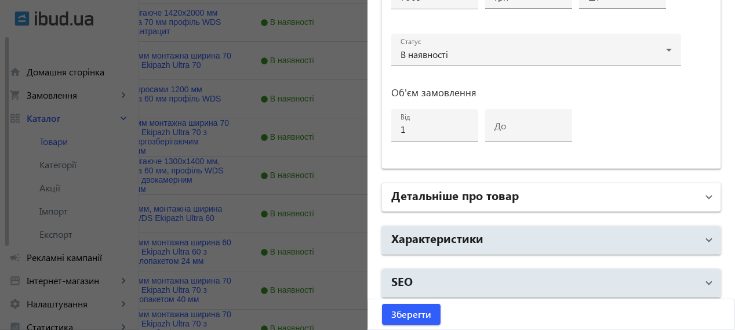
click at [516, 188] on mat-panel-title "Детальніше про товар" at bounding box center [544, 197] width 306 height 21
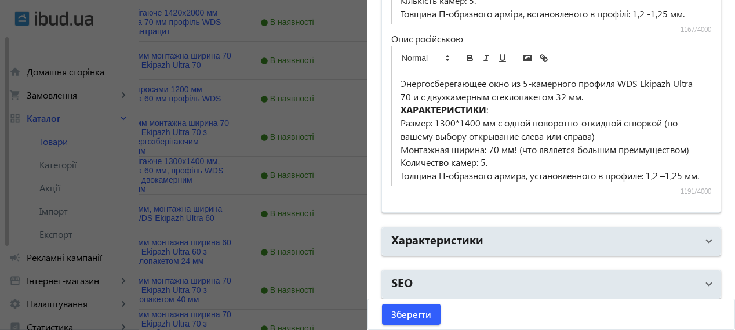
scroll to position [535, 0]
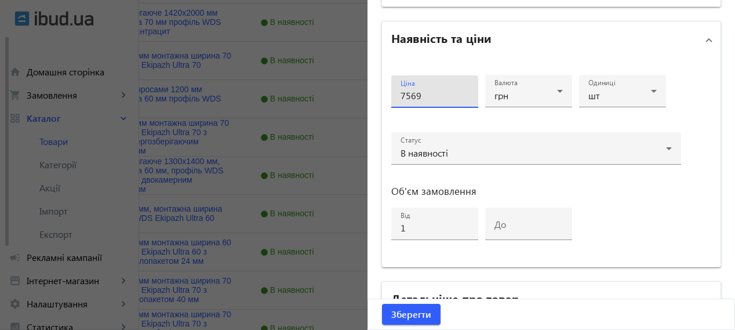
drag, startPoint x: 425, startPoint y: 97, endPoint x: 358, endPoint y: 90, distance: 67.7
click at [358, 90] on mat-sidenav-container "arrow_back Товари 214 /50000 товарів Подовжити Додати товар search filter_list …" at bounding box center [367, 331] width 735 height 1555
type input "8440"
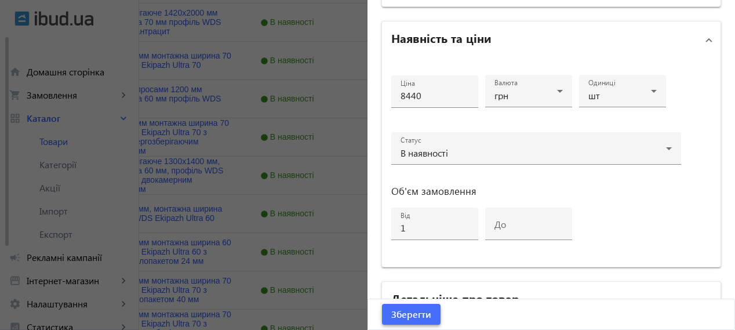
click at [408, 314] on span "Зберегти" at bounding box center [411, 314] width 40 height 13
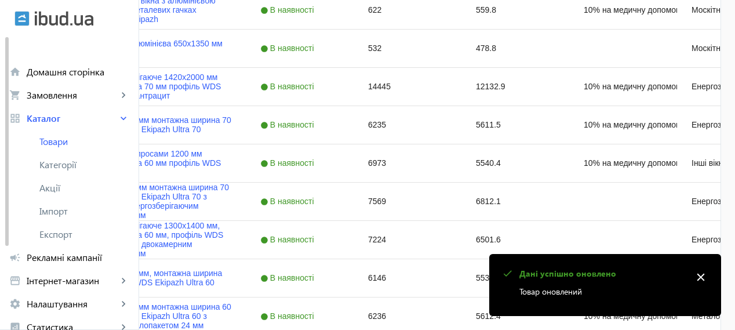
scroll to position [483, 0]
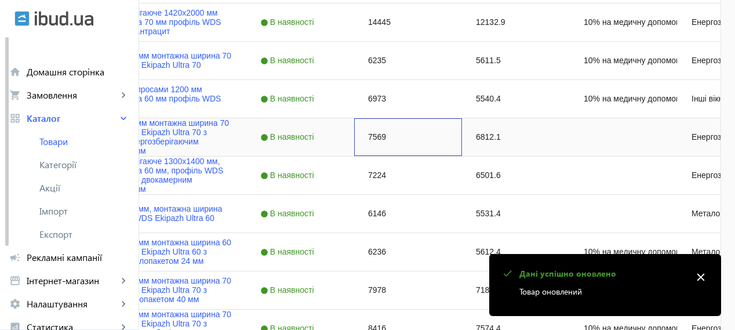
click at [462, 144] on div "7569" at bounding box center [408, 137] width 108 height 38
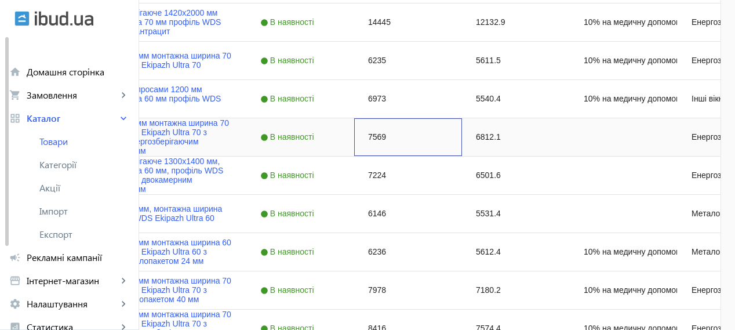
click at [462, 143] on div "7569" at bounding box center [408, 137] width 108 height 38
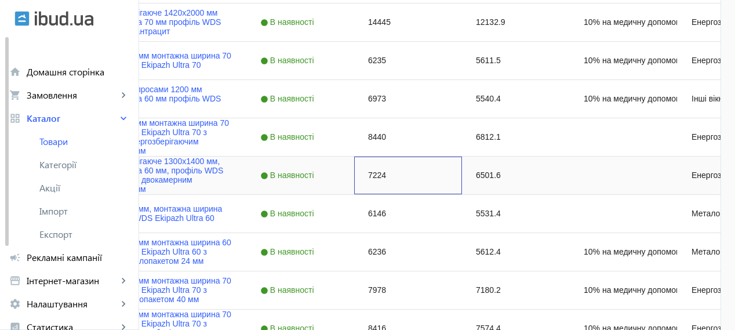
click at [462, 171] on div "7224" at bounding box center [408, 176] width 108 height 38
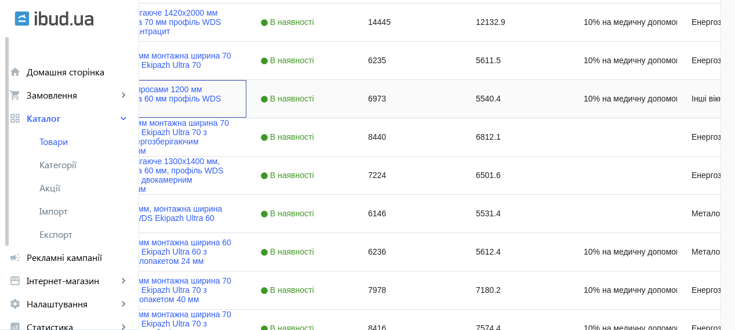
click at [39, 103] on input "Press Space to toggle row selection (unchecked)" at bounding box center [33, 98] width 10 height 10
checkbox input "true"
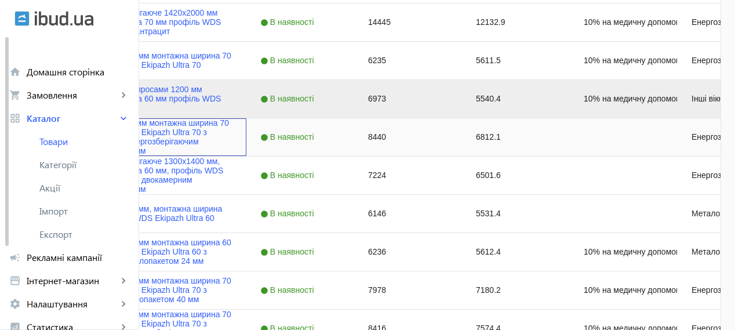
click at [169, 135] on div "Вікно 1300х1400мм монтажна ширина 70 мм профіль WDS Ekipazh Ultra 70 з двокамер…" at bounding box center [130, 136] width 204 height 37
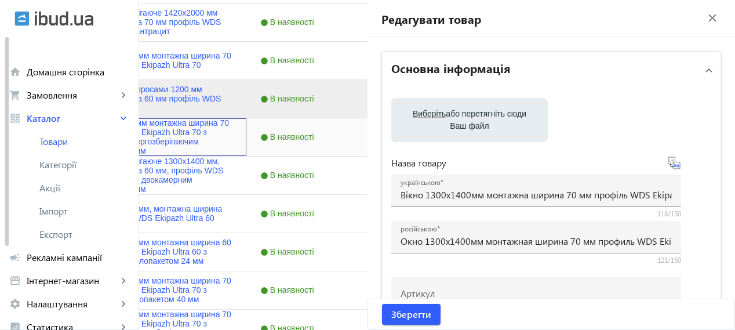
click at [167, 137] on mat-sidenav-container "arrow_back Товари 214 /50000 товарів Подовжити Додати товар search filter_list …" at bounding box center [367, 331] width 735 height 1555
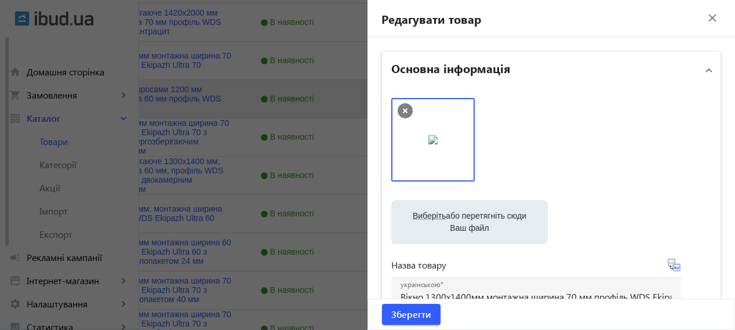
click at [706, 21] on mat-icon "close" at bounding box center [712, 17] width 17 height 17
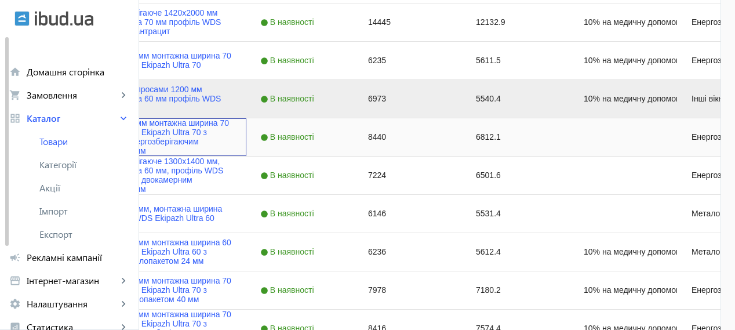
click at [39, 136] on input "Press Space to toggle row selection (unchecked)" at bounding box center [33, 137] width 10 height 10
checkbox input "true"
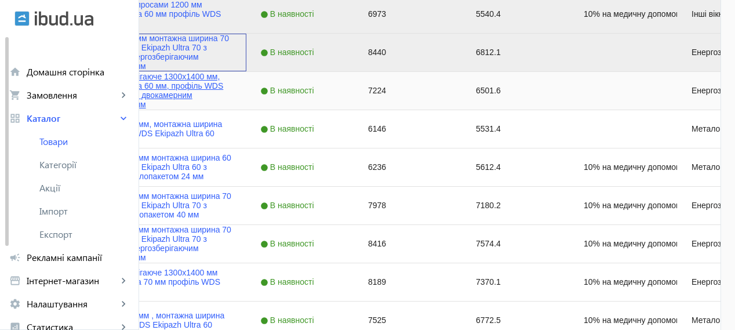
scroll to position [580, 0]
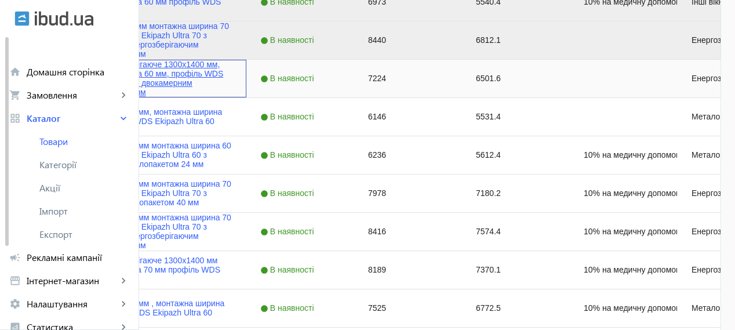
click at [232, 77] on link "Вікно енергозберігаюче 1300x1400 мм, монтажна ширина 60 мм, профіль WDS Ekipazh…" at bounding box center [153, 78] width 159 height 37
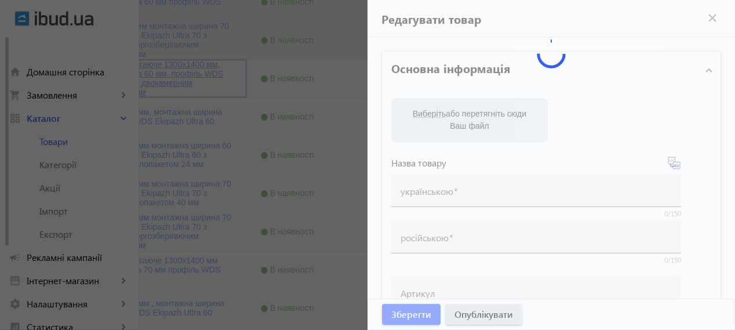
type input "Вікно енергозберігаюче 1300x1400 мм, монтажна ширина 60 мм, профіль WDS Ekipazh…"
type input "Окно энергосберегающее 1300x1400 мм, монтажная ширина 60 мм, профиль WDS Ekipaz…"
type input "7224"
type input "1"
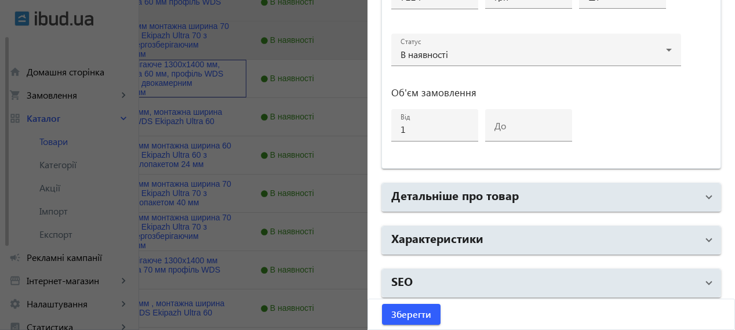
scroll to position [773, 0]
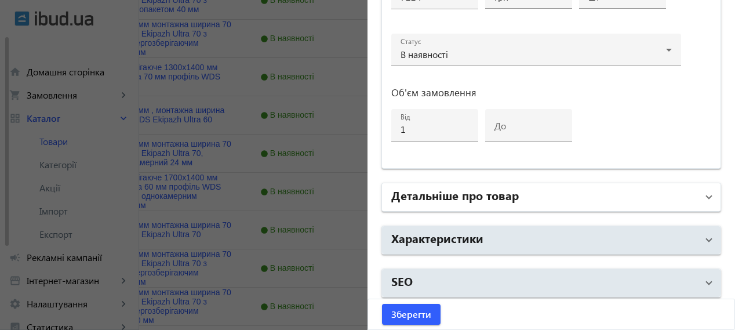
click at [499, 187] on h2 "Детальніше про товар" at bounding box center [455, 195] width 128 height 16
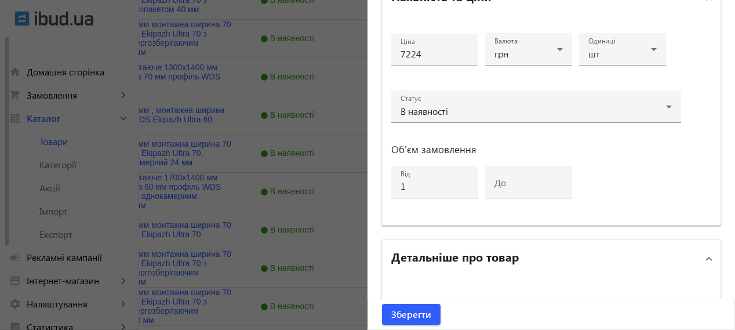
scroll to position [536, 0]
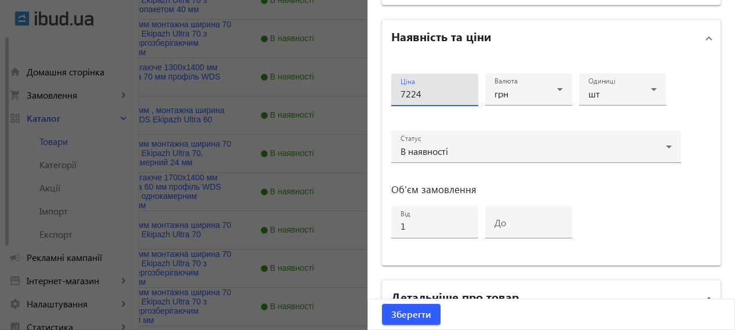
click at [417, 95] on input "7224" at bounding box center [435, 94] width 68 height 12
drag, startPoint x: 417, startPoint y: 95, endPoint x: 407, endPoint y: 94, distance: 10.5
click at [407, 94] on input "7224" at bounding box center [435, 94] width 68 height 12
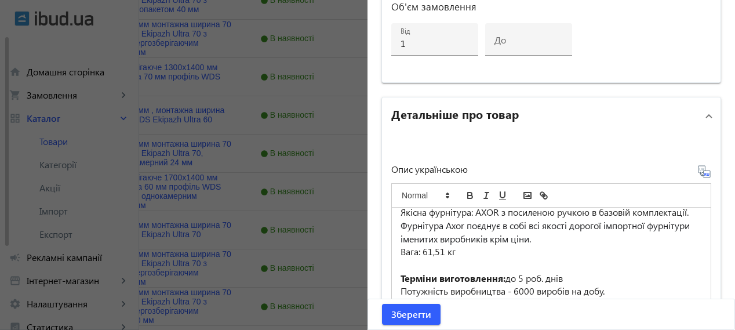
scroll to position [729, 0]
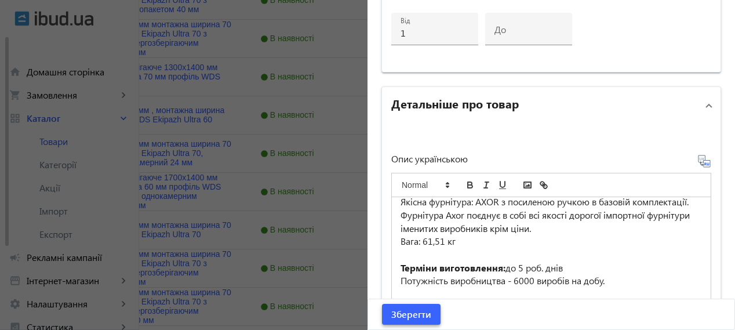
type input "7393"
click at [416, 316] on span "Зберегти" at bounding box center [411, 314] width 40 height 13
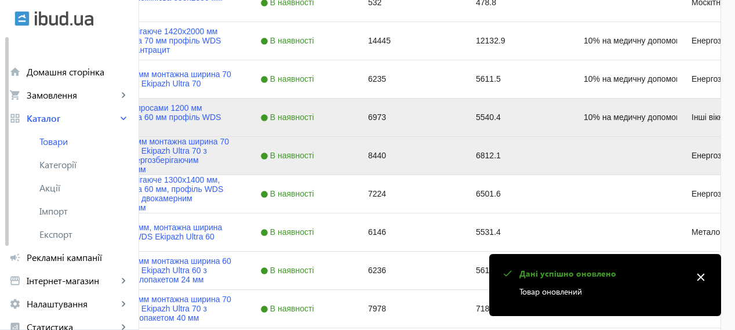
scroll to position [483, 0]
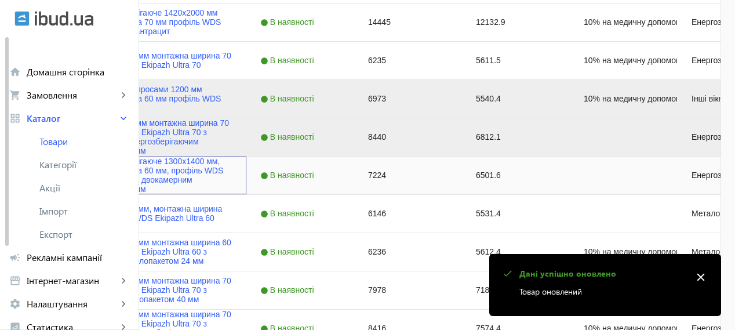
click at [39, 180] on div "Press SPACE to select this row." at bounding box center [33, 175] width 10 height 27
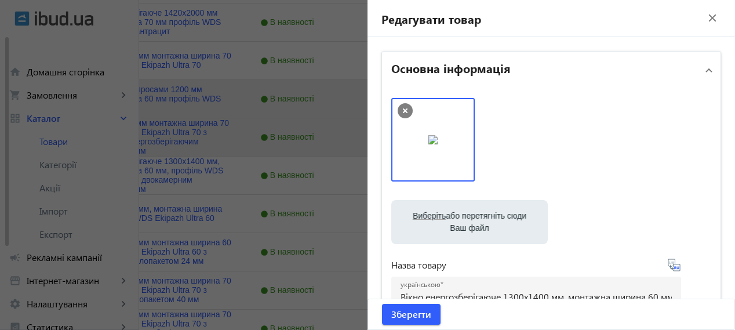
click at [704, 20] on mat-icon "close" at bounding box center [712, 17] width 17 height 17
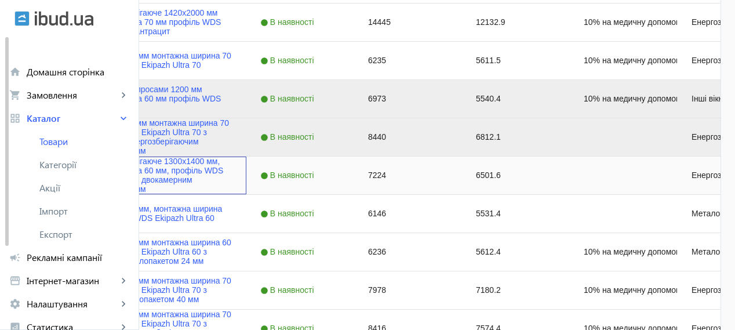
click at [39, 177] on input "Press Space to toggle row selection (unchecked)" at bounding box center [33, 175] width 10 height 10
checkbox input "true"
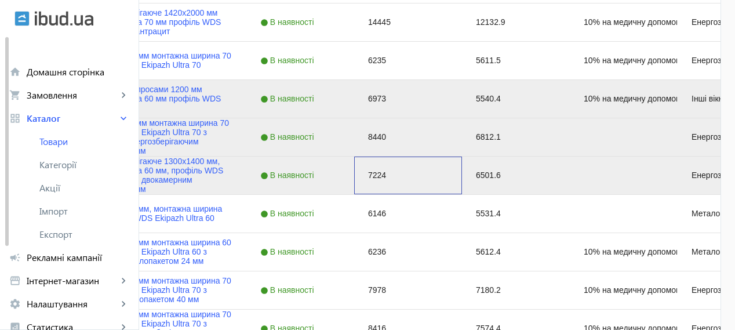
click at [462, 176] on div "7224" at bounding box center [408, 176] width 108 height 38
click at [462, 165] on div "7224" at bounding box center [408, 176] width 108 height 38
click at [462, 173] on div "7224" at bounding box center [408, 176] width 108 height 38
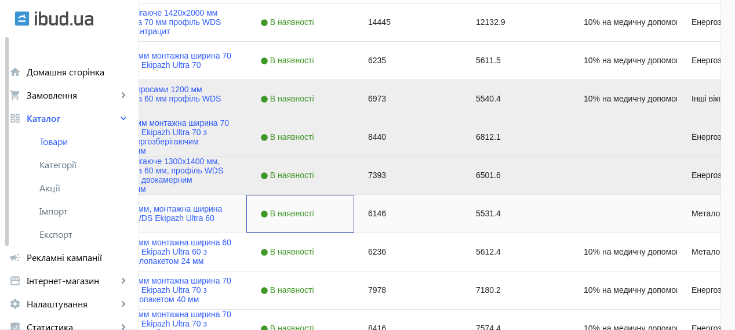
click at [354, 220] on div "В наявності" at bounding box center [300, 214] width 108 height 38
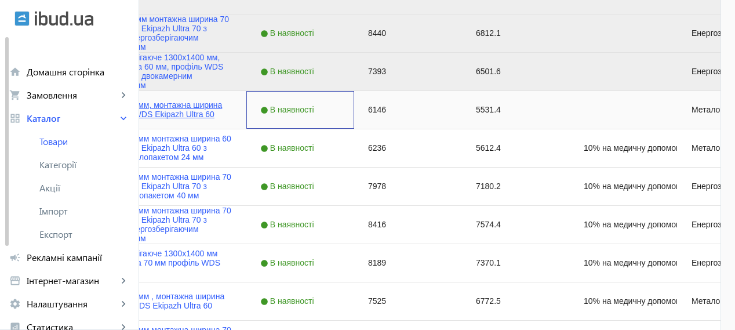
scroll to position [580, 0]
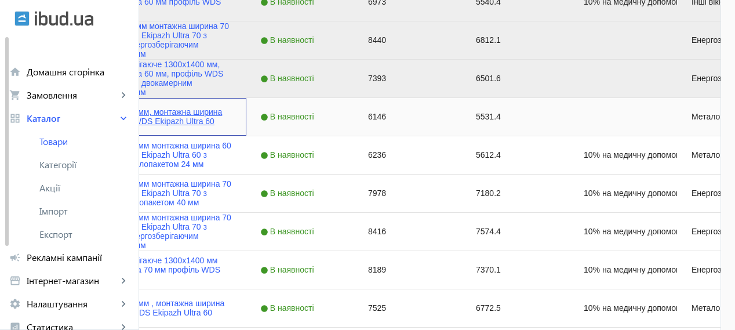
click at [232, 112] on link "Вікно 1300x1400 мм, монтажна ширина 60 мм, профіль WDS Ekipazh Ultra 60" at bounding box center [153, 116] width 159 height 19
click at [328, 112] on mat-sidenav-container "arrow_back Товари 214 /50000 товарів Подовжити Додати товар search filter_list …" at bounding box center [367, 234] width 735 height 1555
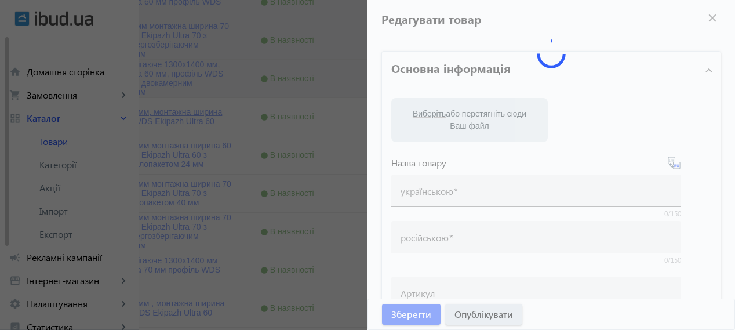
type input "Вікно 1300x1400 мм, монтажна ширина 60 мм, профіль WDS Ekipazh Ultra 60"
type input "Окно 1300x1400 мм, монтажная ширина 60 мм, профиль WDS Ekipazh Ultra 60"
type input "6146"
type input "1"
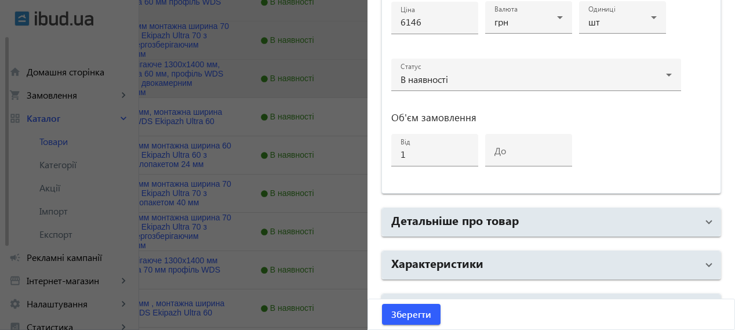
scroll to position [633, 0]
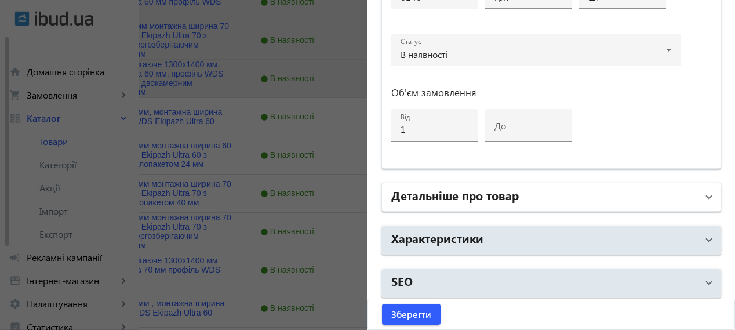
click at [544, 192] on mat-panel-title "Детальніше про товар" at bounding box center [544, 197] width 306 height 21
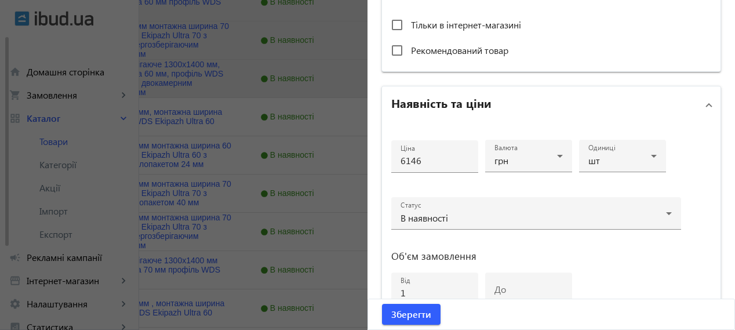
scroll to position [439, 0]
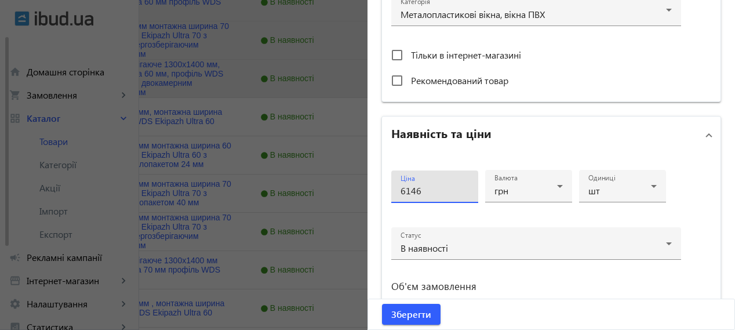
drag, startPoint x: 415, startPoint y: 190, endPoint x: 407, endPoint y: 189, distance: 8.1
click at [407, 189] on input "6146" at bounding box center [435, 190] width 68 height 12
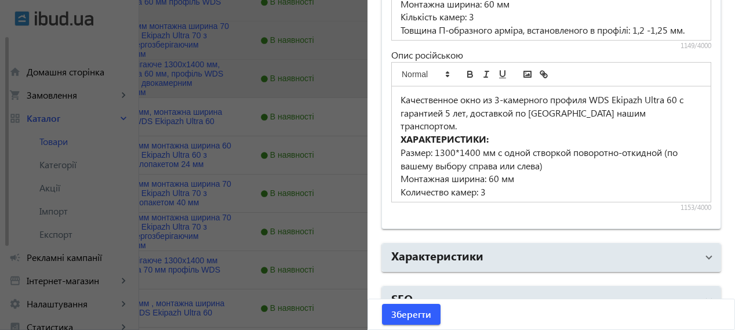
scroll to position [1018, 0]
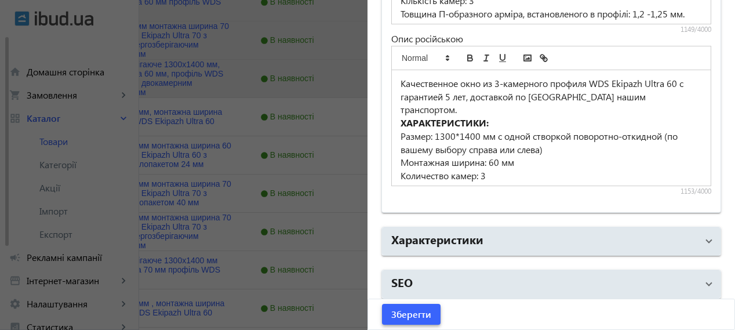
type input "6120"
click at [393, 313] on span "Зберегти" at bounding box center [411, 314] width 40 height 13
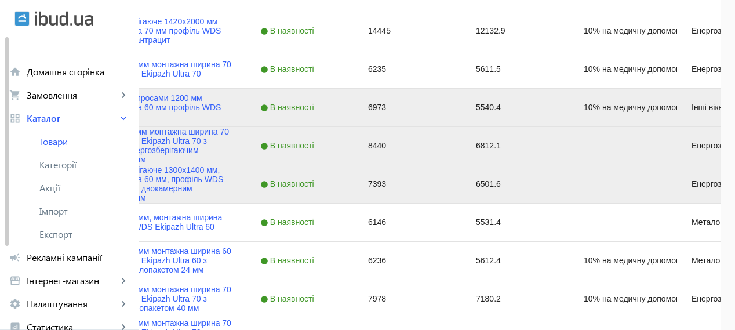
scroll to position [483, 0]
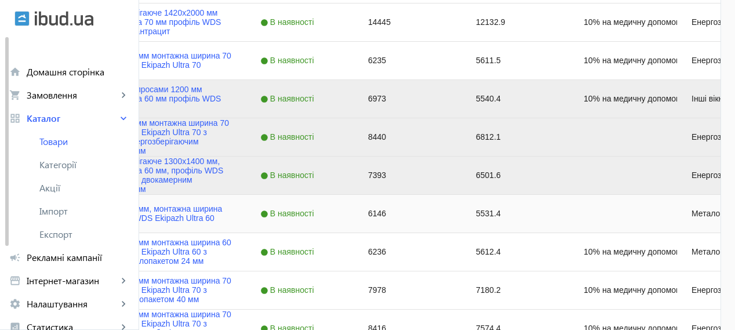
click at [462, 219] on div "6146" at bounding box center [408, 214] width 108 height 38
click at [462, 214] on div "6146" at bounding box center [408, 214] width 108 height 38
click at [39, 214] on input "Press Space to toggle row selection (unchecked)" at bounding box center [33, 213] width 10 height 10
checkbox input "true"
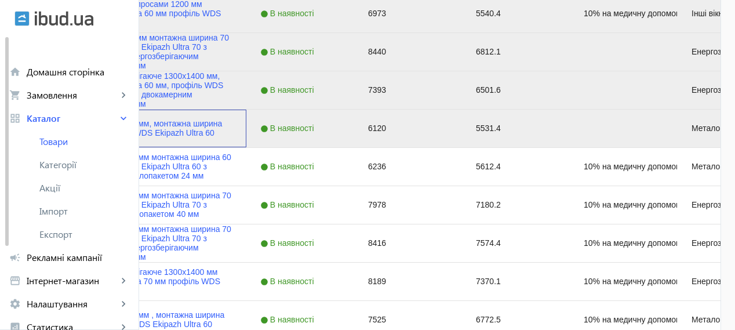
scroll to position [580, 0]
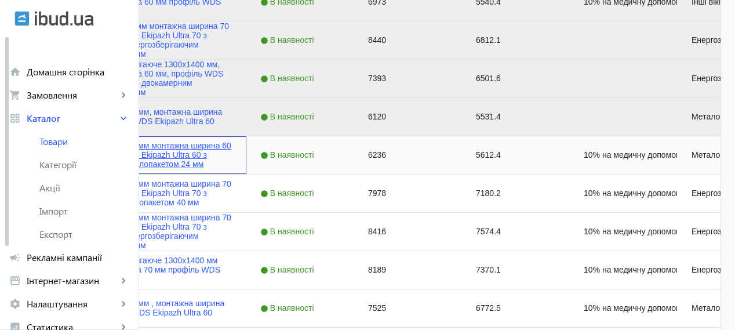
click at [232, 148] on link "Вікно 1200x1400 мм монтажна ширина 60 мм профіль WDS Ekipazh Ultra 60 з однокам…" at bounding box center [153, 155] width 159 height 28
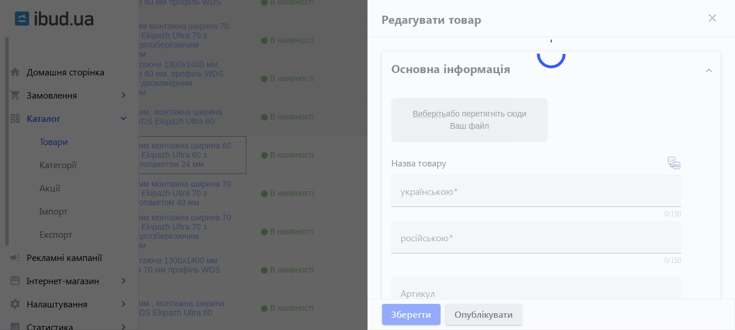
type input "Вікно 1200x1400 мм монтажна ширина 60 мм профіль WDS Ekipazh Ultra 60 з однокам…"
type input "Окно 1200x1400 мм монтажная ширина 60 мм профиль WDS Ekipazh Ultra 60 с однокам…"
type input "10% на медичну допомогу пораненим"
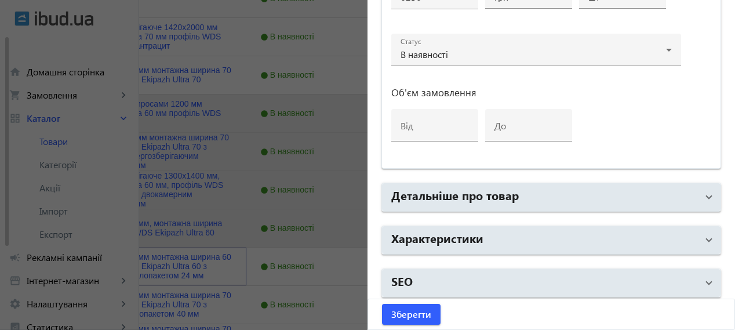
scroll to position [483, 0]
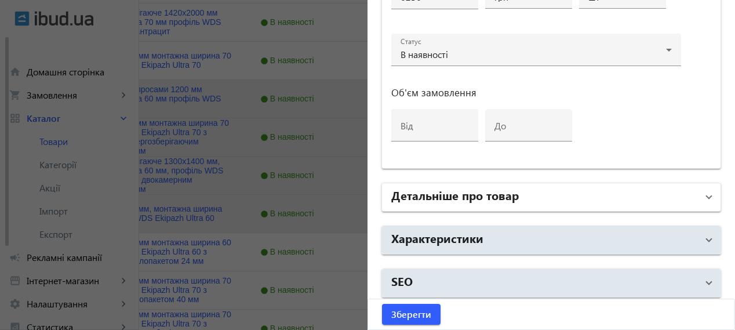
click at [444, 201] on mat-panel-title "Детальніше про товар" at bounding box center [544, 197] width 306 height 21
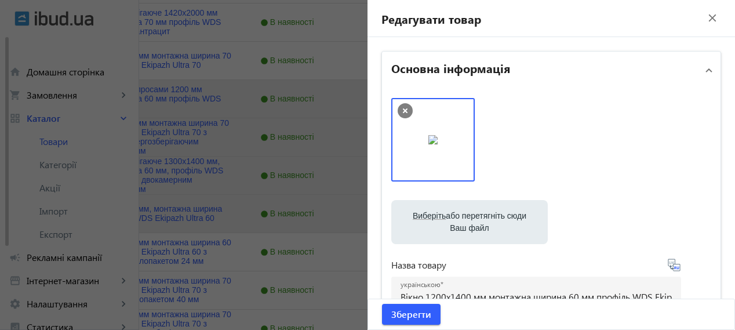
scroll to position [580, 0]
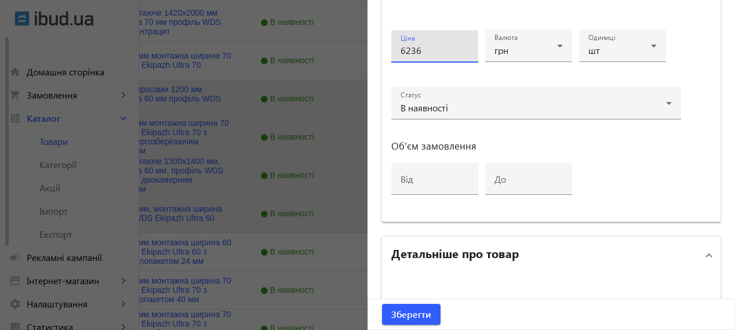
click at [424, 45] on input "6236" at bounding box center [435, 50] width 68 height 12
drag, startPoint x: 422, startPoint y: 48, endPoint x: 399, endPoint y: 46, distance: 22.7
click at [401, 46] on input "6236" at bounding box center [435, 50] width 68 height 12
type input "6056"
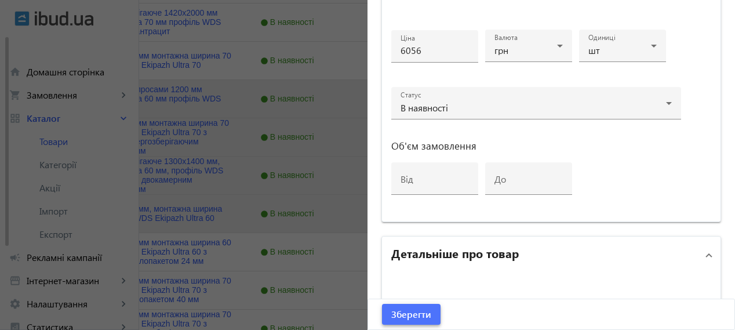
click at [405, 314] on span "Зберегти" at bounding box center [411, 314] width 40 height 13
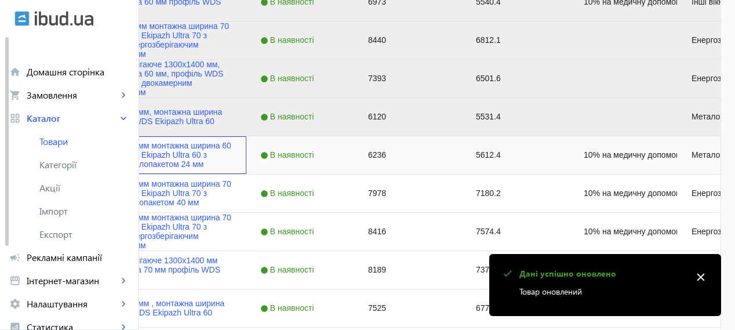
click at [39, 159] on input "Press Space to toggle row selection (unchecked)" at bounding box center [33, 155] width 10 height 10
checkbox input "true"
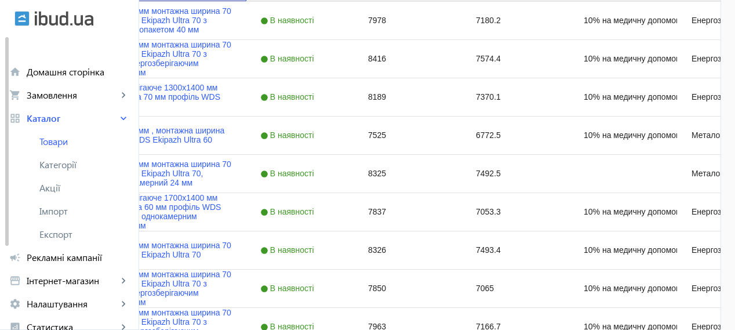
scroll to position [676, 0]
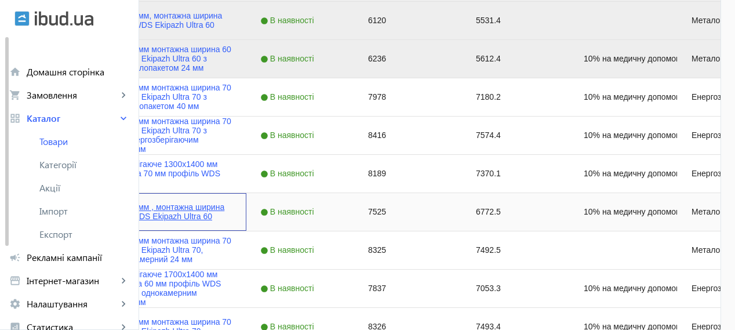
click at [232, 216] on link "Вікно 1700x1400 мм , монтажна ширина 60 мм,профіль WDS Ekipazh Ultra 60" at bounding box center [153, 211] width 159 height 19
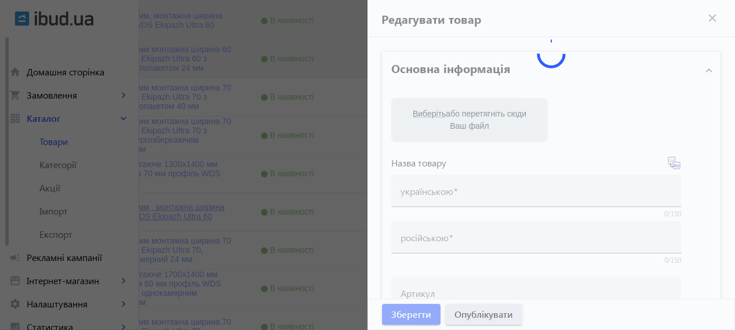
type input "Вікно 1700x1400 мм , монтажна ширина 60 мм,профіль WDS Ekipazh Ultra 60"
type input "Окно 1700x1400 мм, монтажная ширина 60 мм, профиль WDS Ekipazh Ultra 60"
type input "10% на медичну допомогу пораненим"
type input "7525"
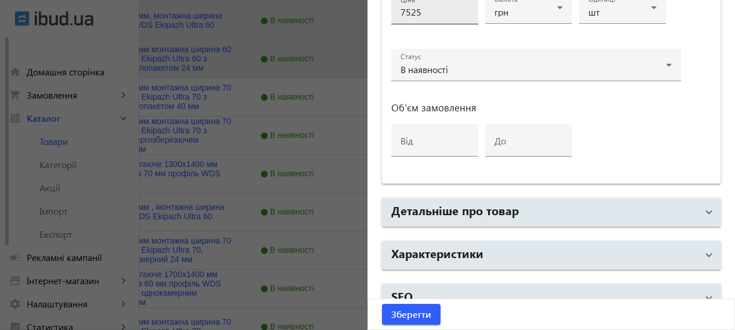
scroll to position [633, 0]
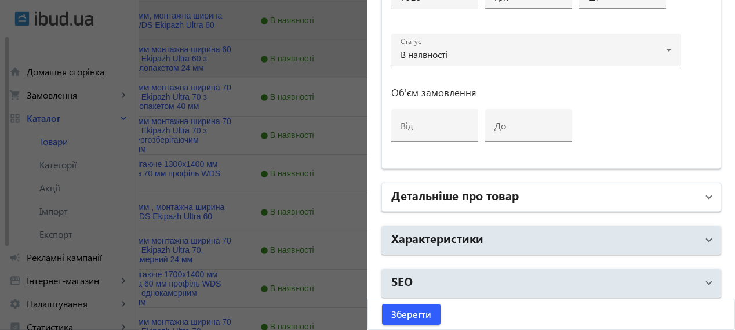
click at [460, 183] on mat-expansion-panel-header "Детальніше про товар" at bounding box center [551, 197] width 339 height 28
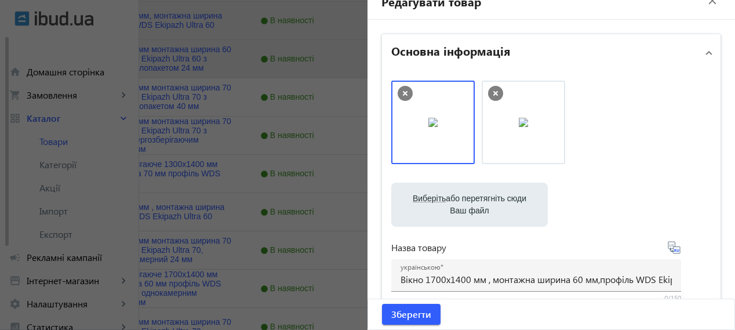
scroll to position [0, 0]
